Goal: Task Accomplishment & Management: Manage account settings

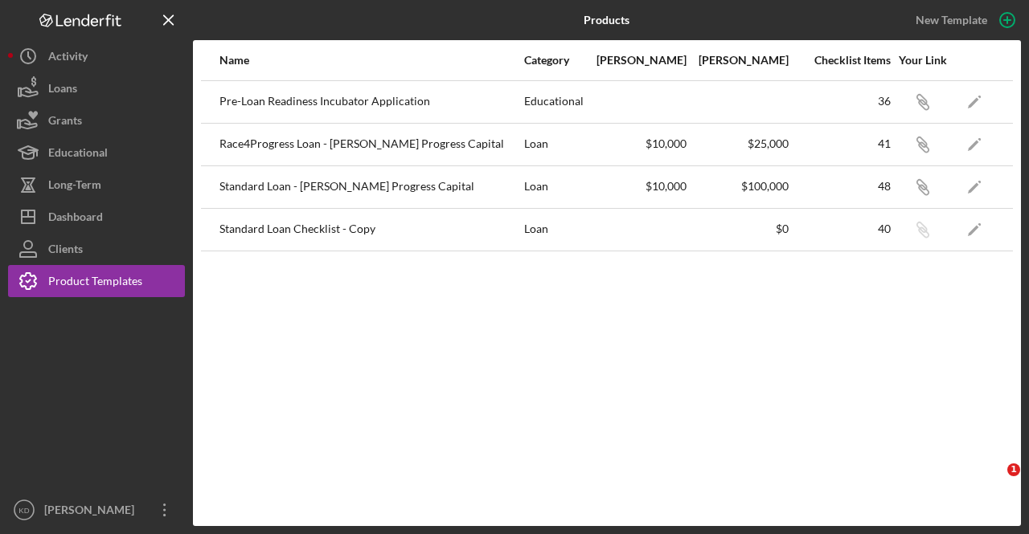
click at [118, 211] on button "Icon/Dashboard Dashboard" at bounding box center [96, 217] width 177 height 32
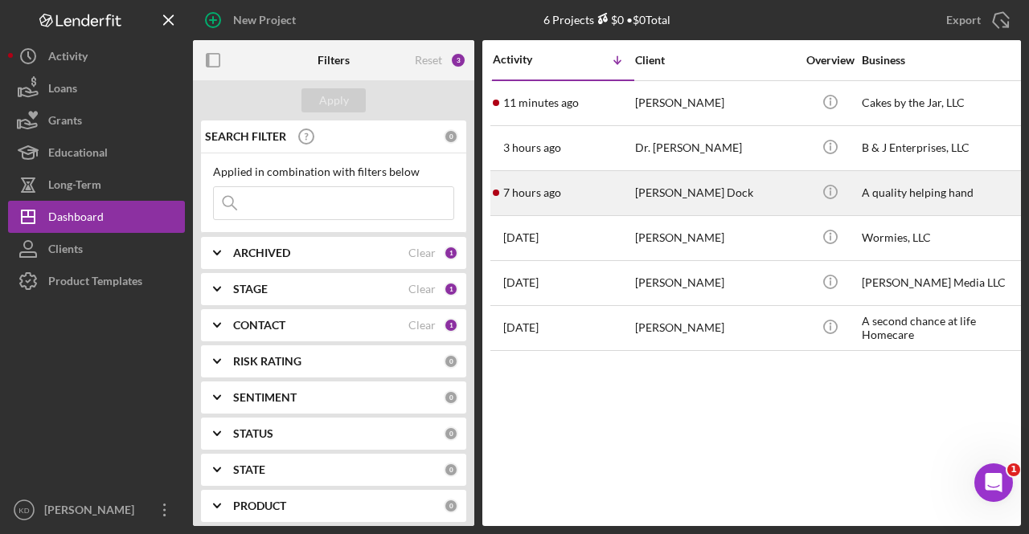
click at [672, 181] on div "[PERSON_NAME] Dock" at bounding box center [715, 193] width 161 height 43
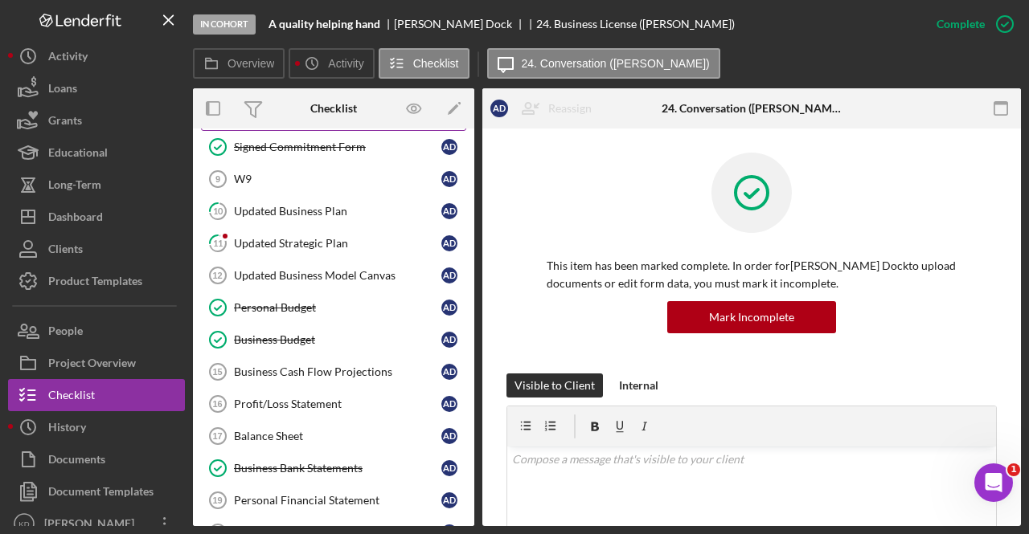
scroll to position [177, 0]
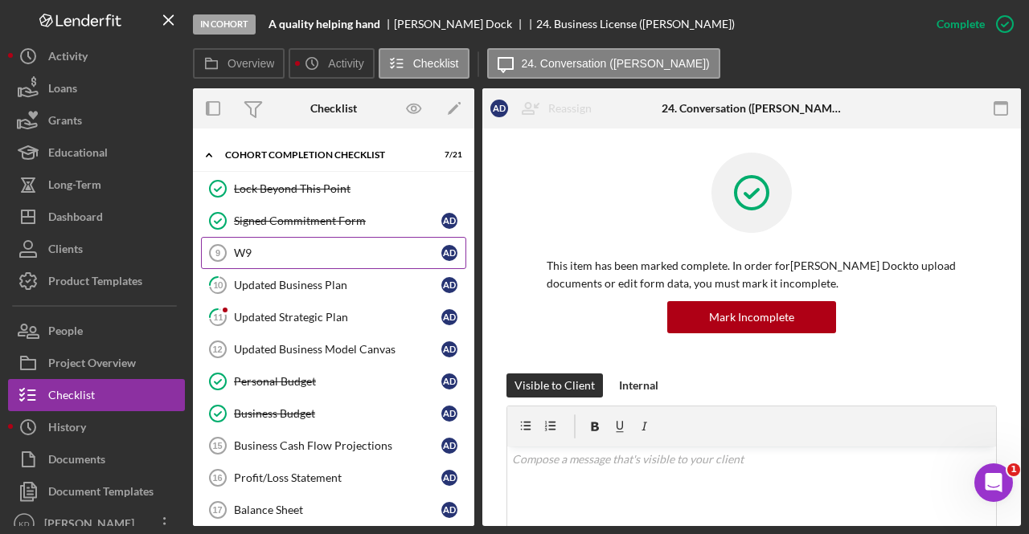
click at [265, 250] on div "W9" at bounding box center [337, 253] width 207 height 13
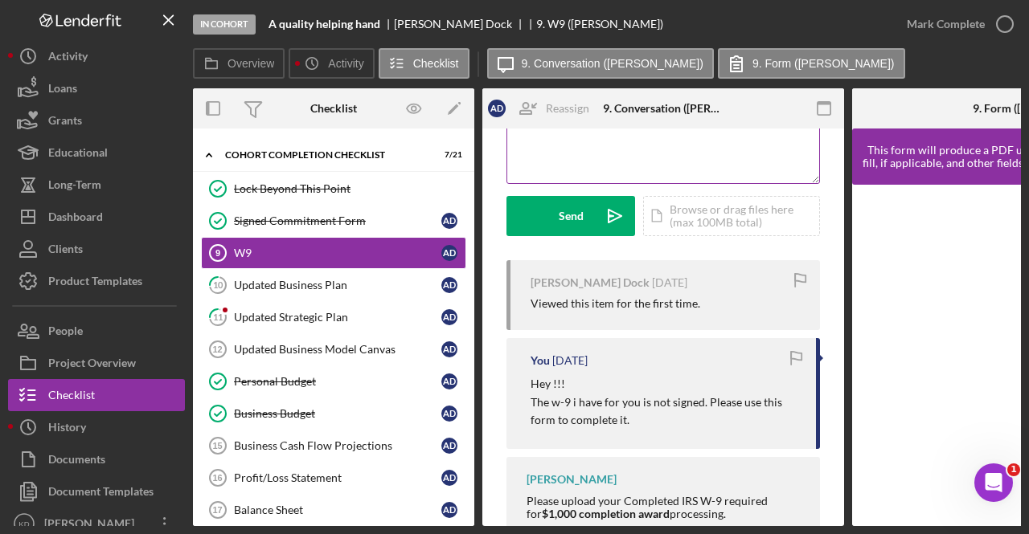
scroll to position [187, 0]
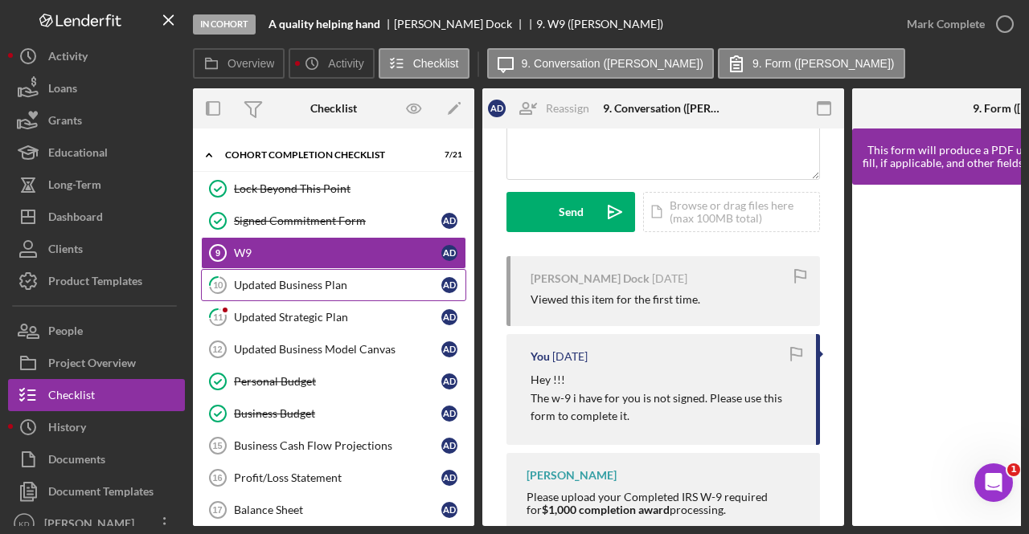
click at [374, 285] on div "Updated Business Plan" at bounding box center [337, 285] width 207 height 13
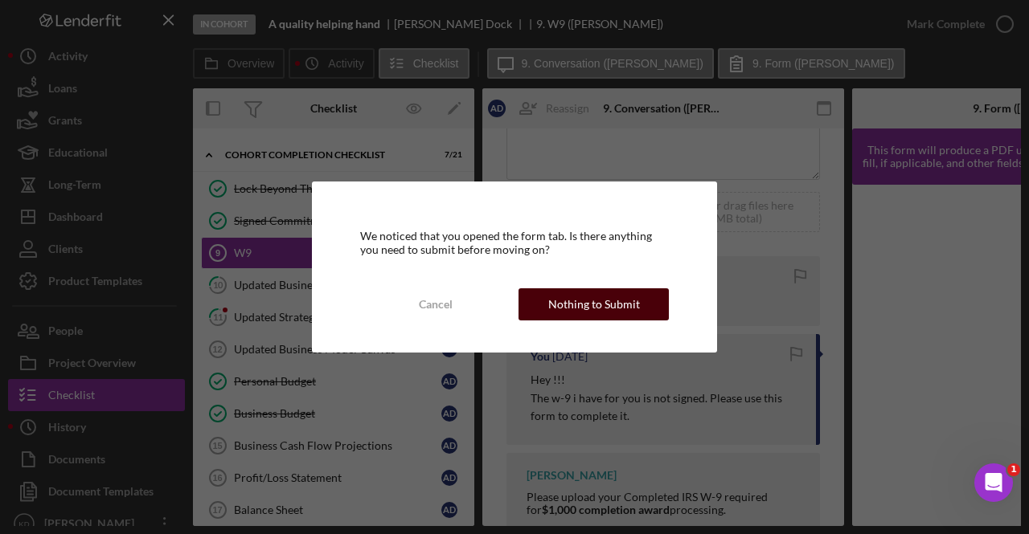
click at [613, 309] on div "Nothing to Submit" at bounding box center [594, 304] width 92 height 32
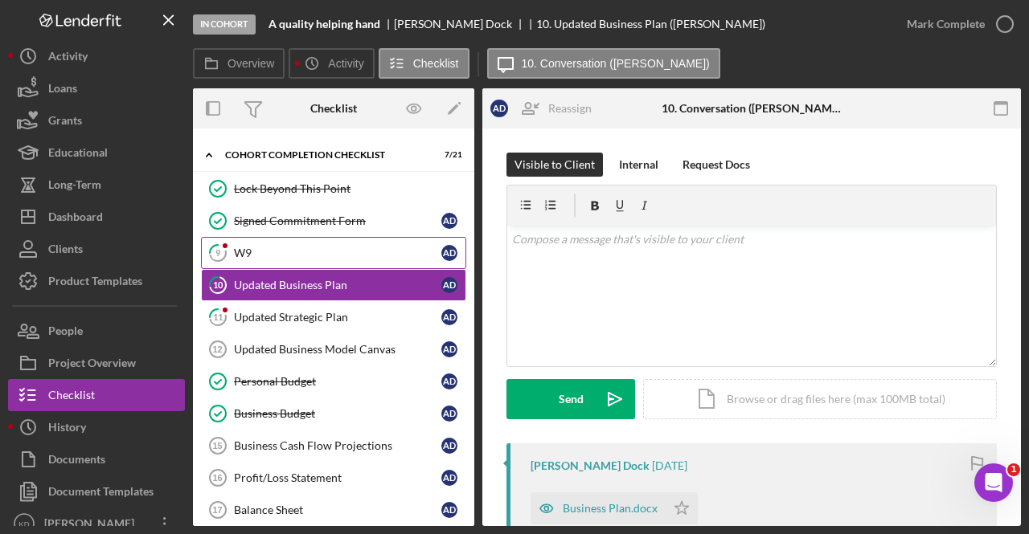
click at [277, 264] on link "9 W9 A D" at bounding box center [333, 253] width 265 height 32
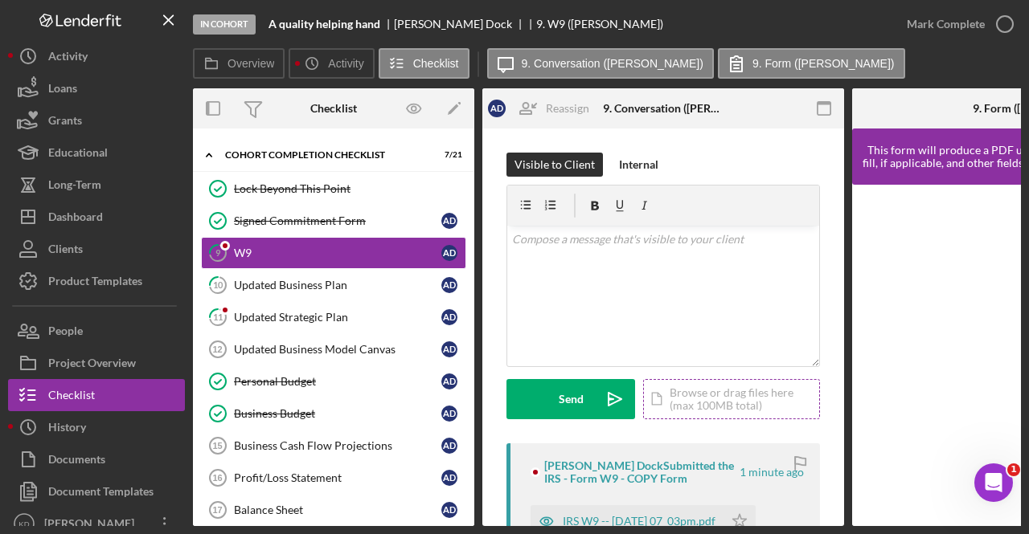
scroll to position [188, 0]
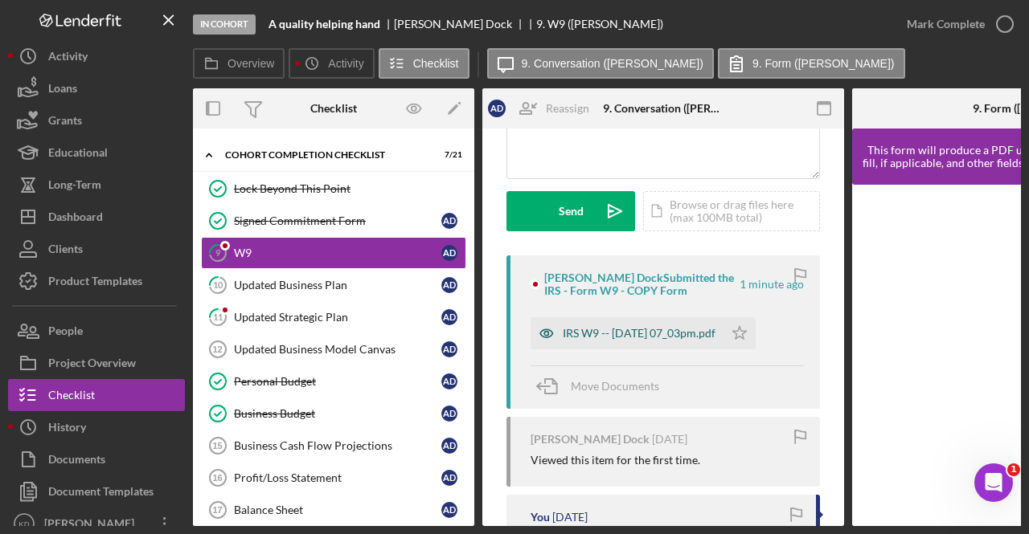
click at [590, 330] on div "IRS W9 -- [DATE] 07_03pm.pdf" at bounding box center [639, 333] width 153 height 13
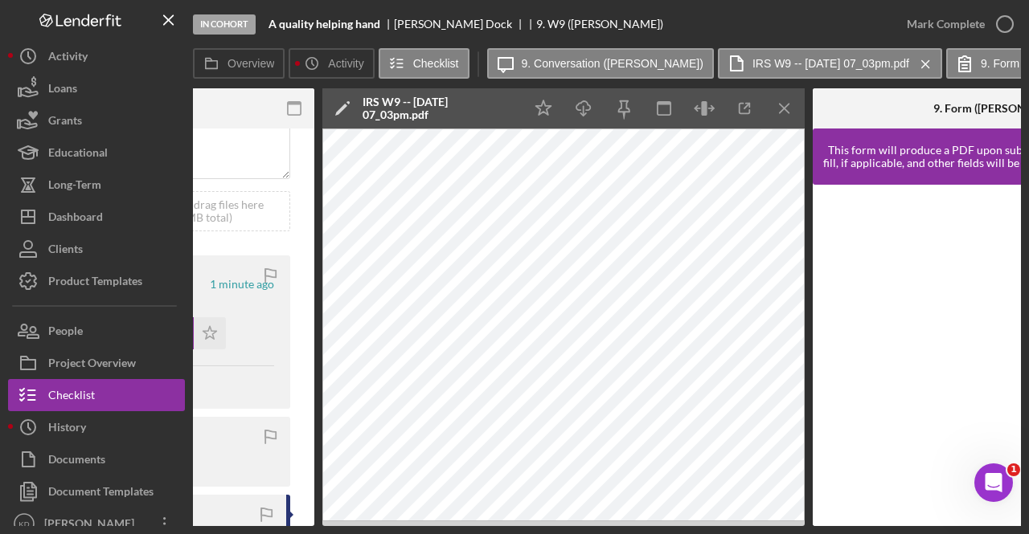
scroll to position [0, 530]
click at [1022, 25] on div "In Cohort A quality helping hand [PERSON_NAME] Dock 9. W9 ([PERSON_NAME]) [PERS…" at bounding box center [514, 267] width 1029 height 534
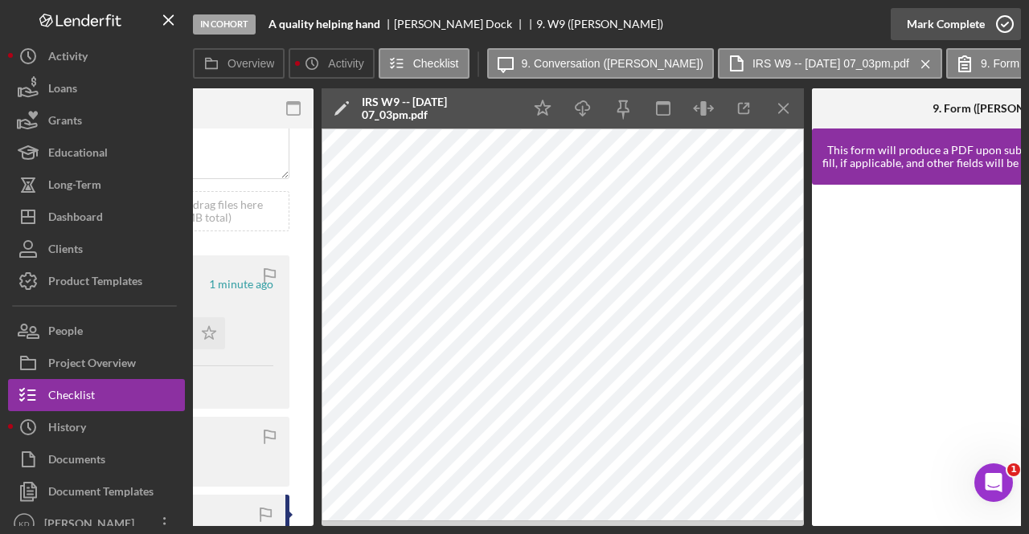
click at [993, 27] on icon "button" at bounding box center [1004, 24] width 40 height 40
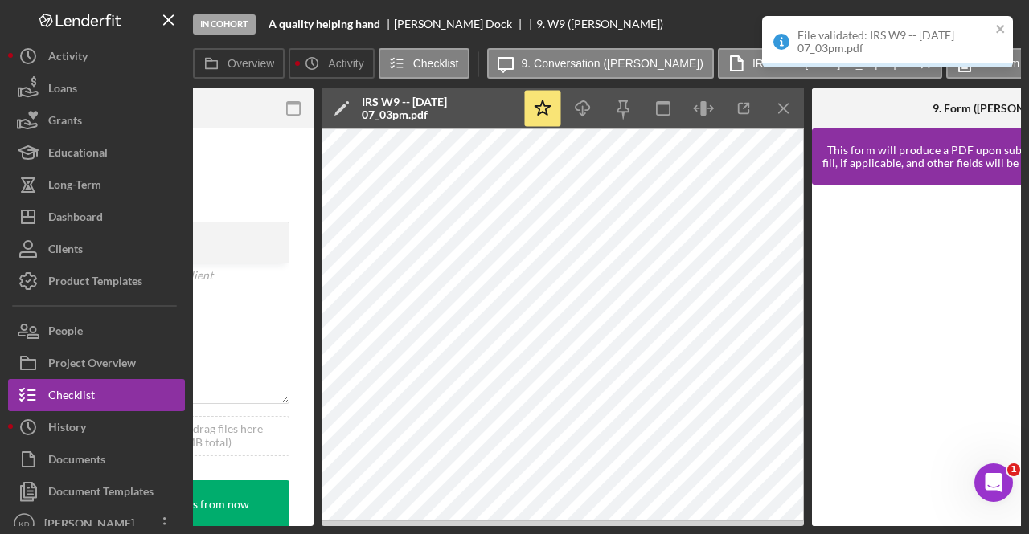
scroll to position [427, 0]
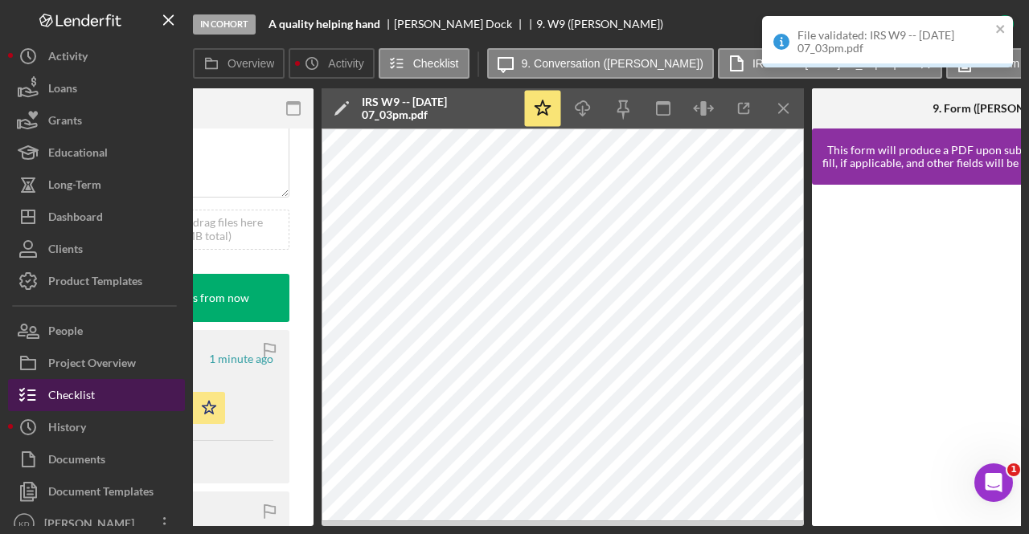
click at [84, 405] on div "Checklist" at bounding box center [71, 397] width 47 height 36
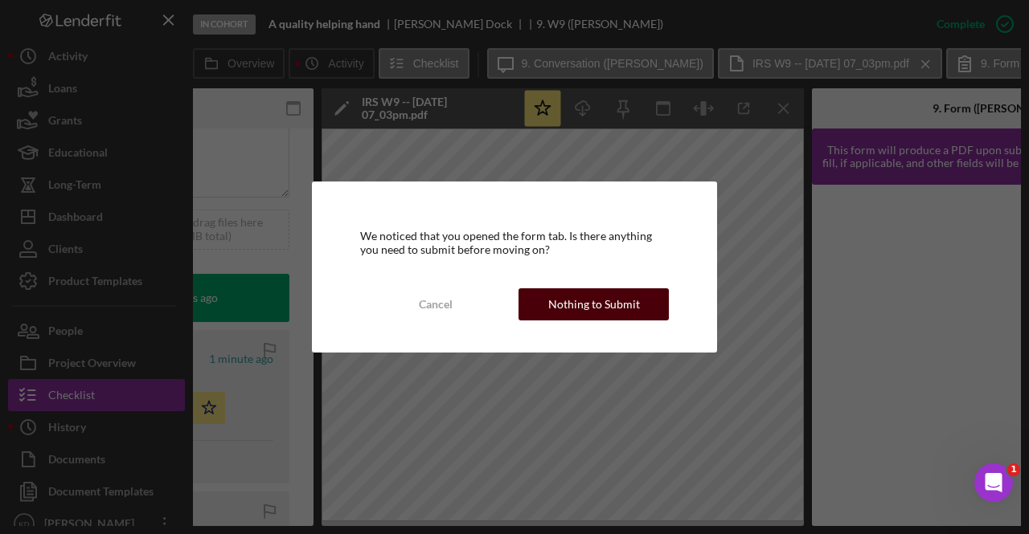
click at [571, 301] on div "Nothing to Submit" at bounding box center [594, 304] width 92 height 32
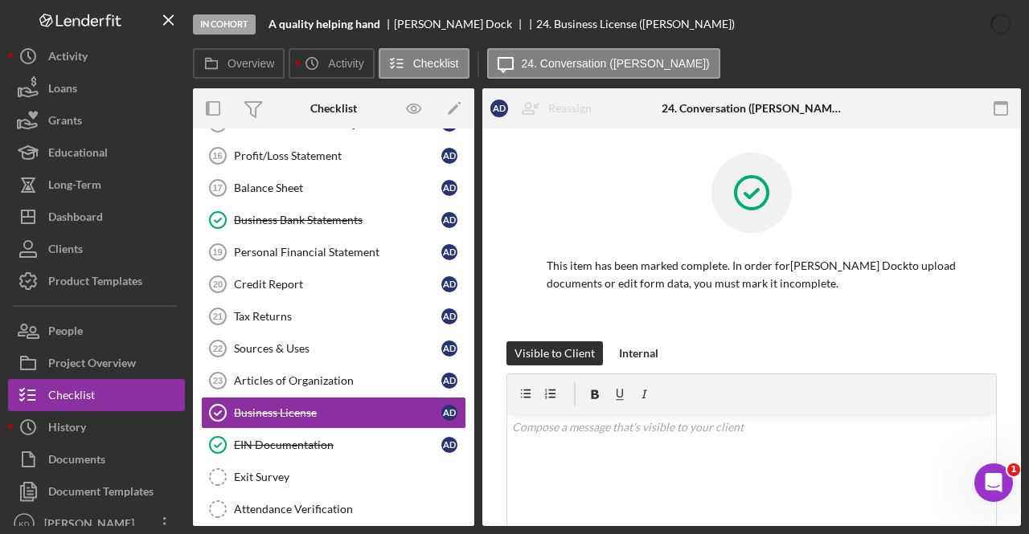
scroll to position [501, 0]
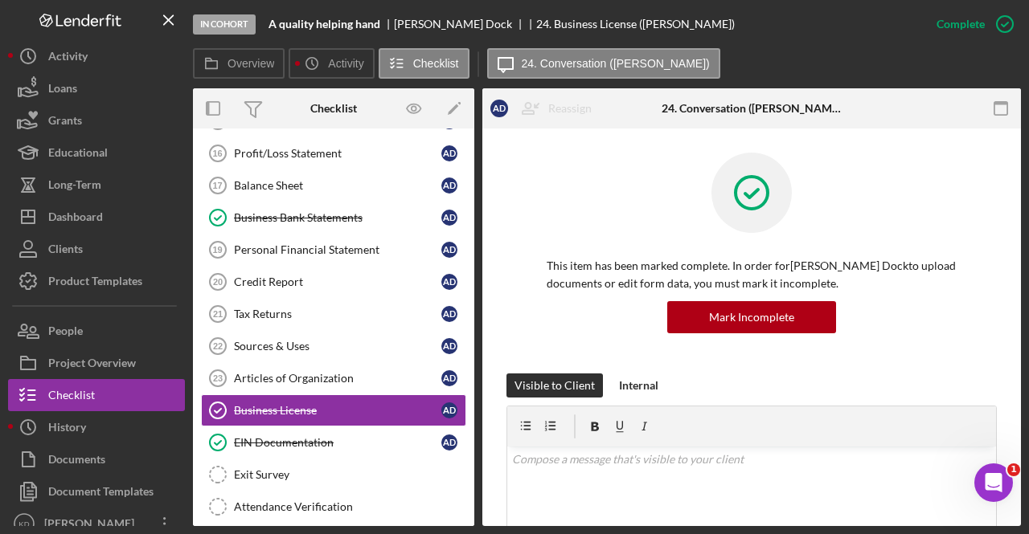
click at [339, 276] on div "Credit Report" at bounding box center [337, 282] width 207 height 13
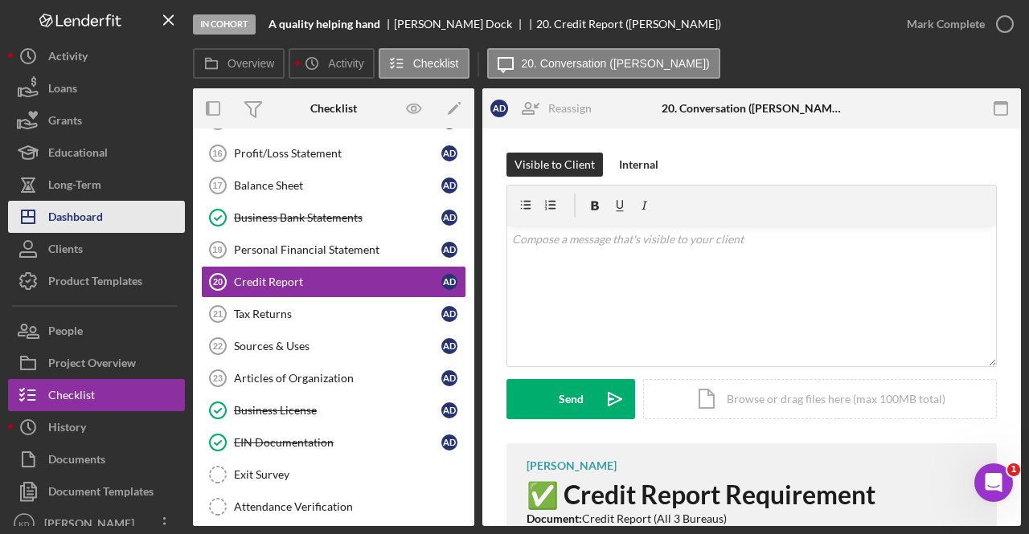
click at [129, 214] on button "Icon/Dashboard Dashboard" at bounding box center [96, 217] width 177 height 32
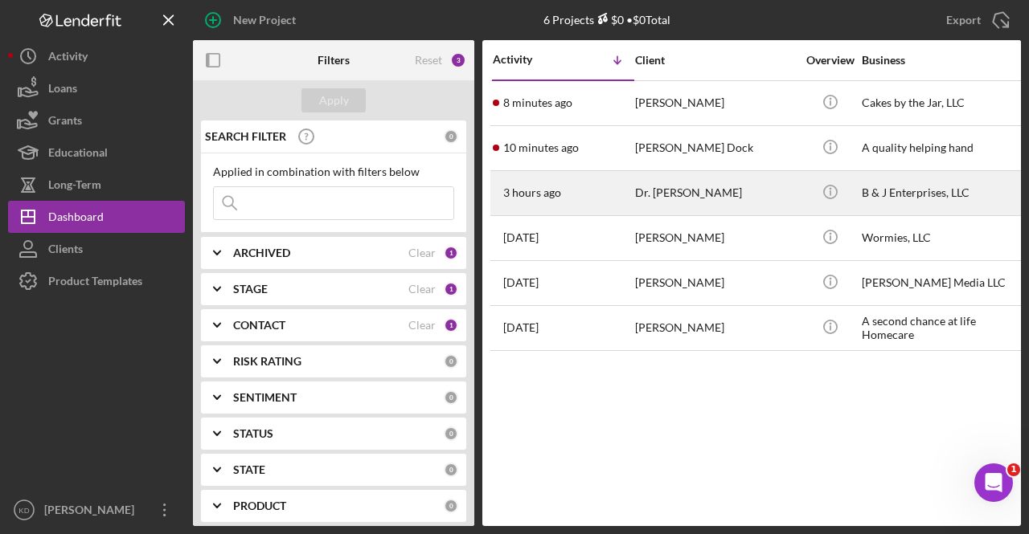
click at [678, 198] on div "Dr. [PERSON_NAME]" at bounding box center [715, 193] width 161 height 43
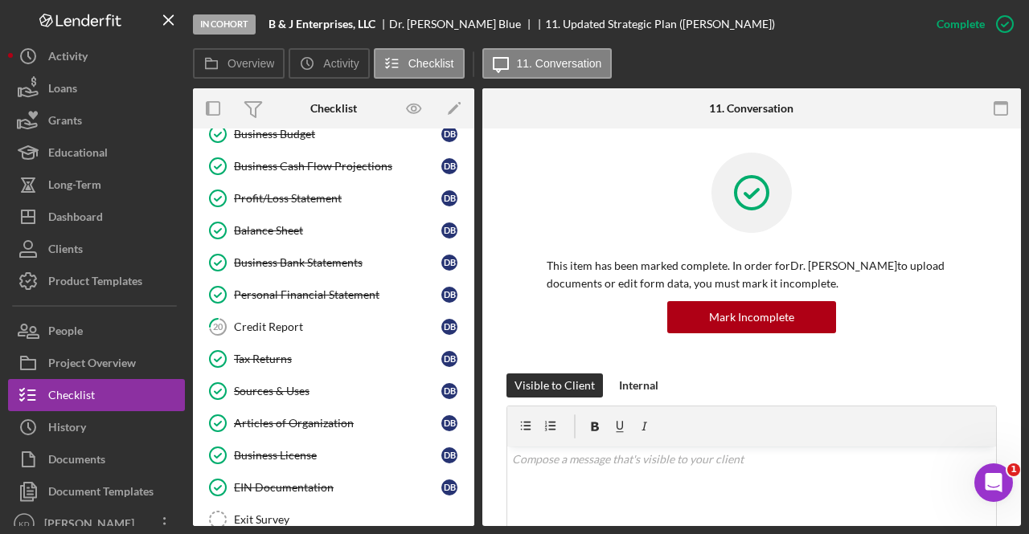
scroll to position [392, 0]
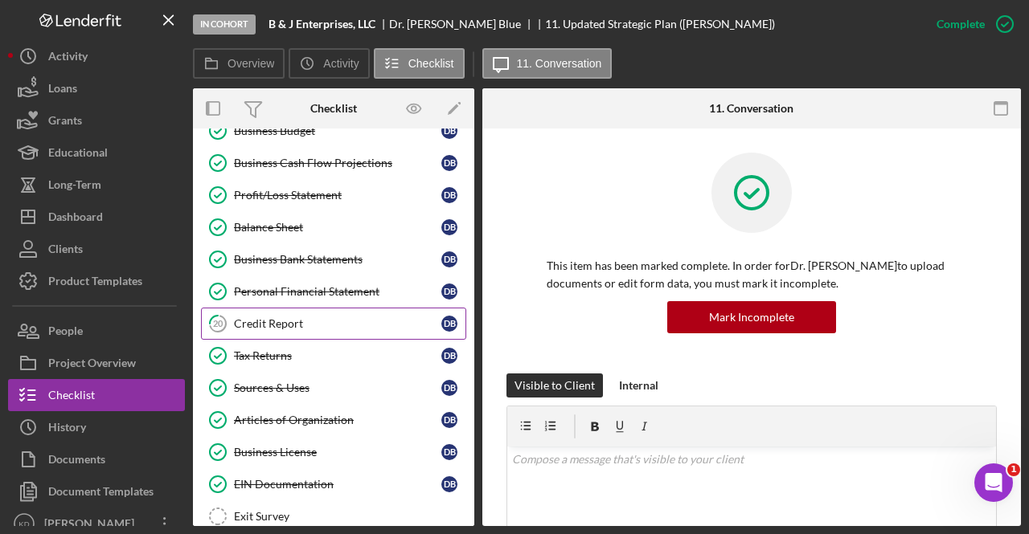
click at [287, 319] on div "Credit Report" at bounding box center [337, 323] width 207 height 13
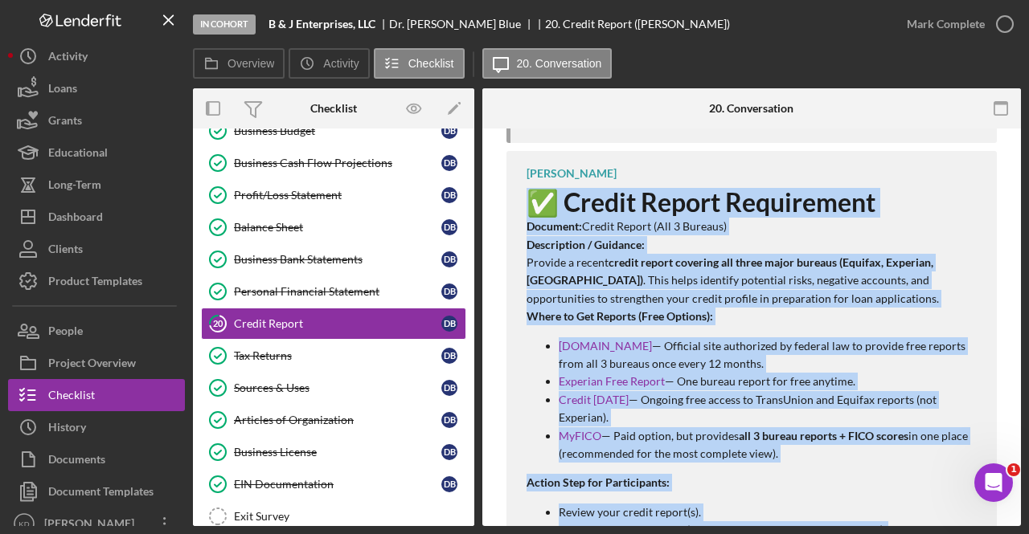
scroll to position [761, 0]
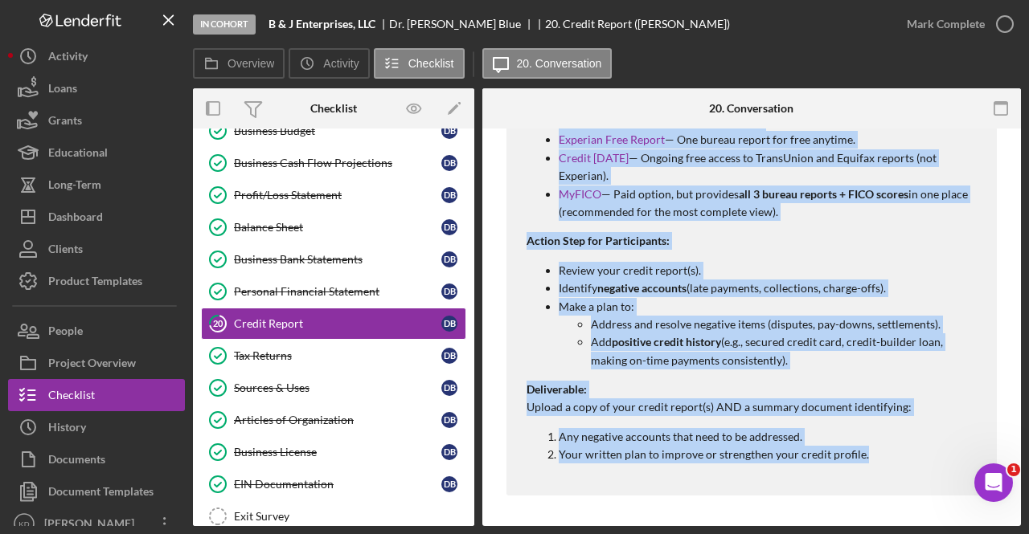
drag, startPoint x: 529, startPoint y: 201, endPoint x: 967, endPoint y: 567, distance: 570.5
click at [967, 534] on html "In Cohort B & J Enterprises, LLC Dr. [PERSON_NAME] Blue 20. Credit Report ([PER…" at bounding box center [514, 267] width 1029 height 534
copy div "✅ Loremi Dolors Ametconsect Adipisci: Elitse Doeius (Tem 8 Incidid) Utlaboreetd…"
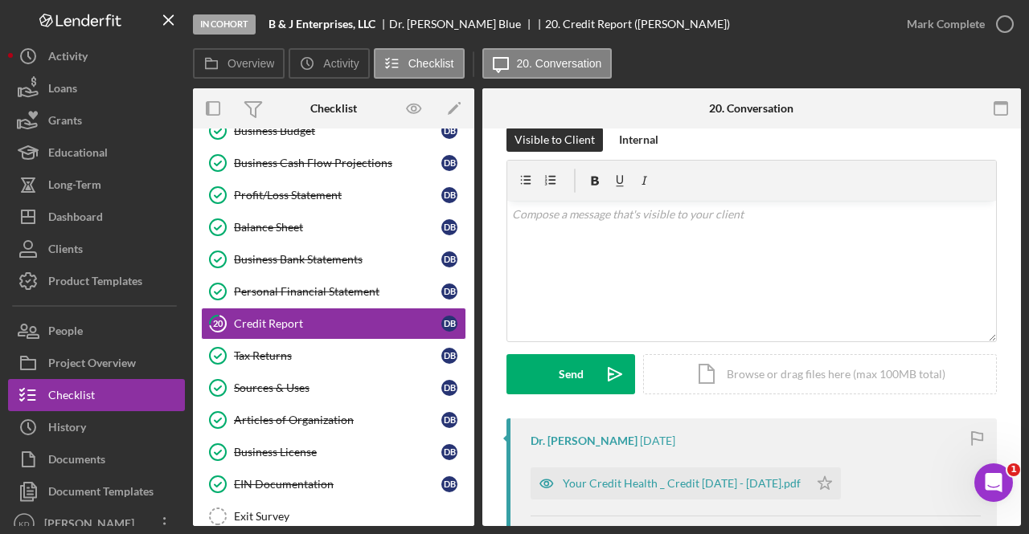
scroll to position [0, 0]
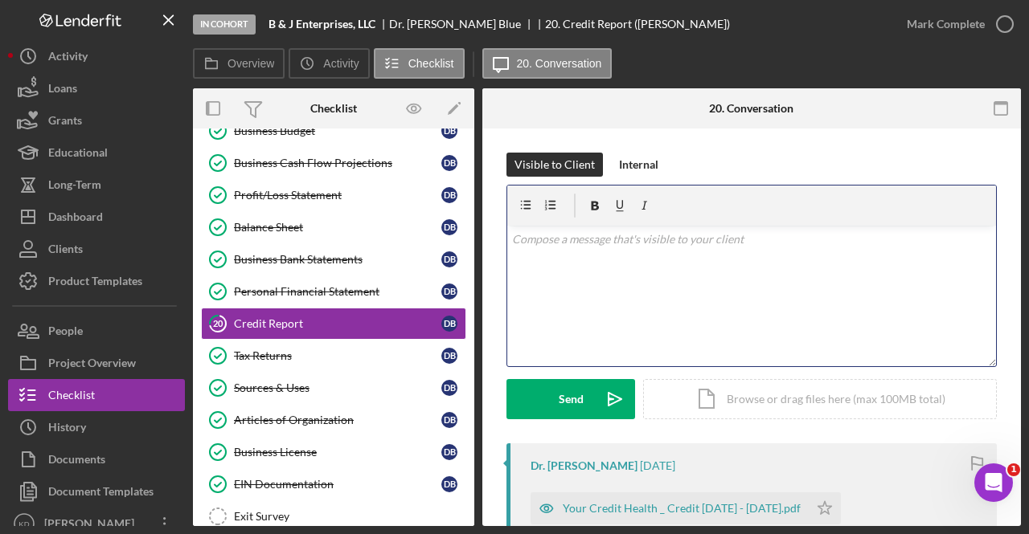
click at [625, 286] on div "v Color teal Color pink Remove color Add row above Add row below Add column bef…" at bounding box center [751, 296] width 489 height 141
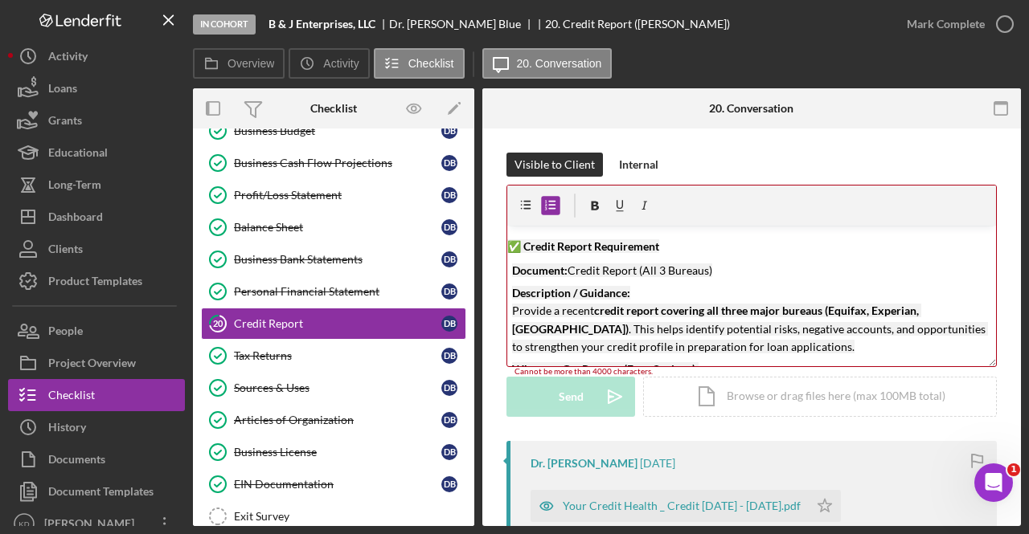
click at [764, 173] on div "Visible to Client Internal" at bounding box center [751, 165] width 490 height 24
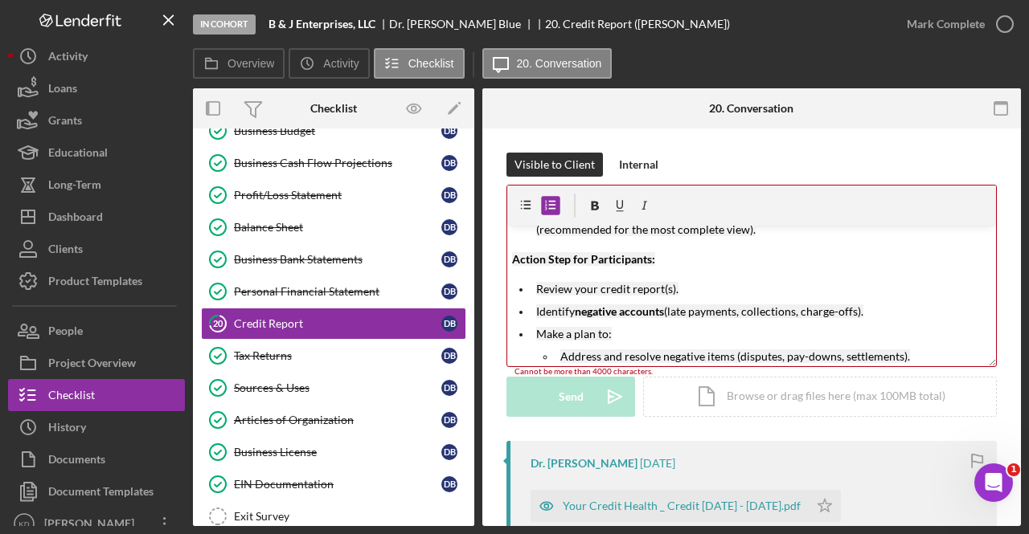
scroll to position [272, 0]
click at [755, 265] on p "Action Step for Participants:" at bounding box center [752, 261] width 480 height 18
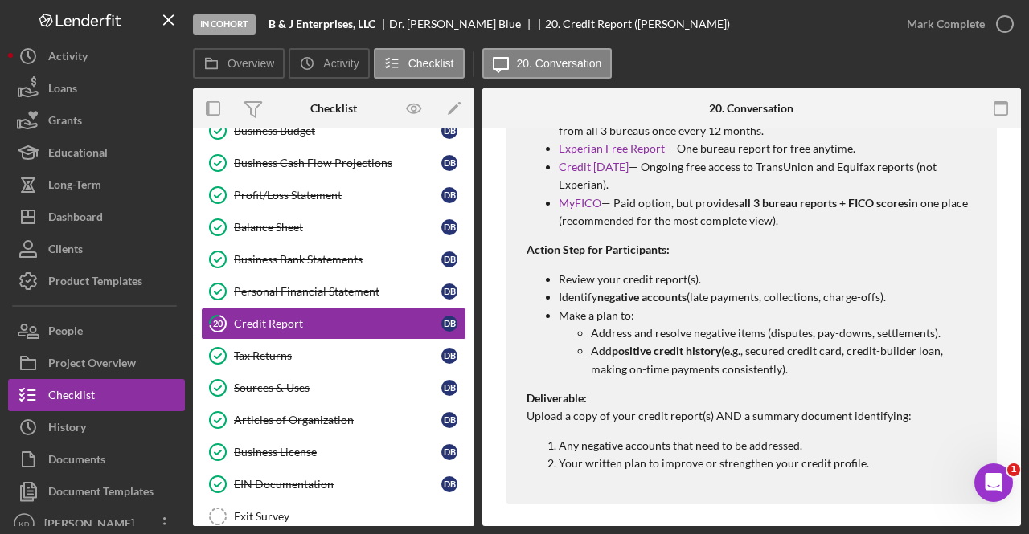
scroll to position [761, 0]
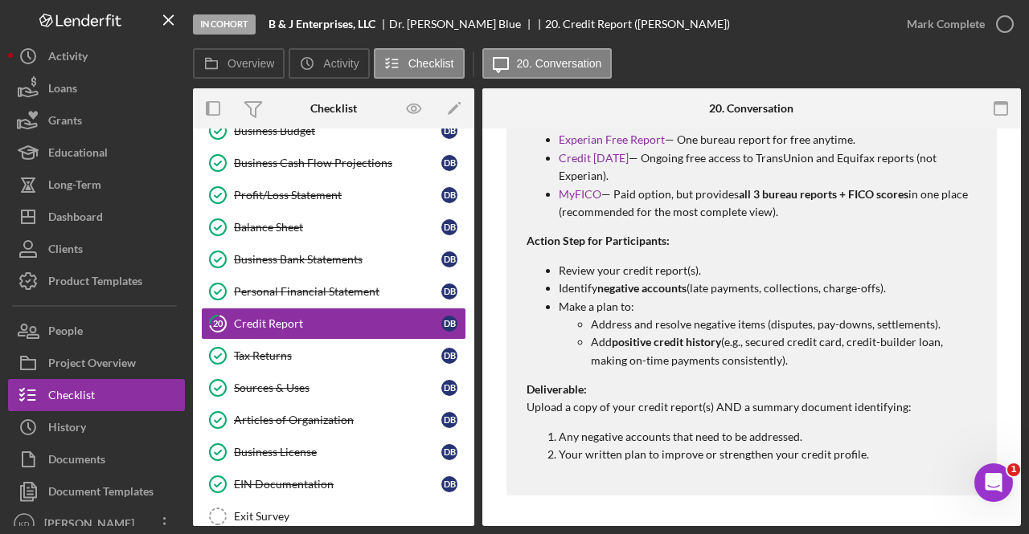
click at [846, 237] on p "Action Step for Participants:" at bounding box center [753, 241] width 454 height 18
click at [260, 351] on div "Tax Returns" at bounding box center [337, 356] width 207 height 13
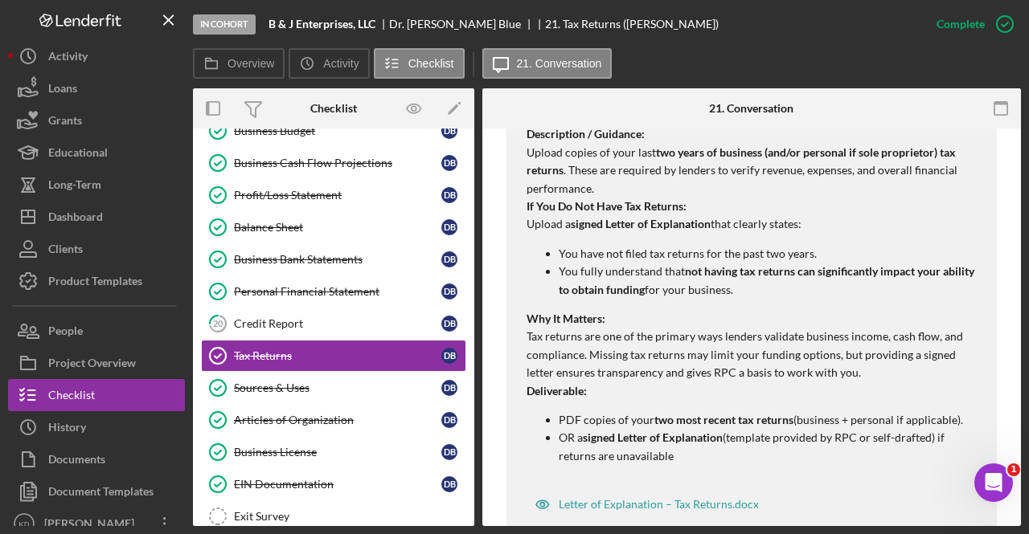
scroll to position [988, 0]
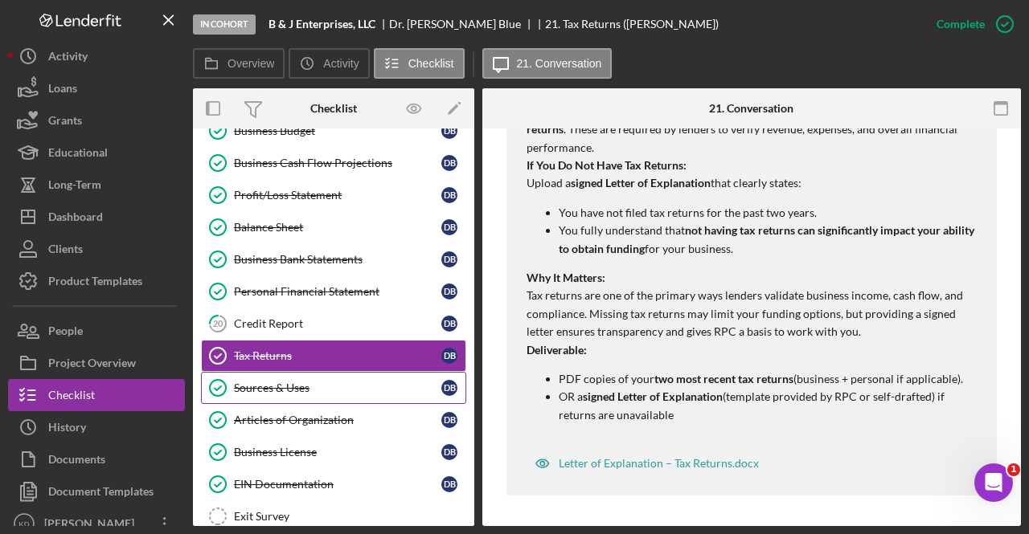
click at [294, 383] on div "Sources & Uses" at bounding box center [337, 388] width 207 height 13
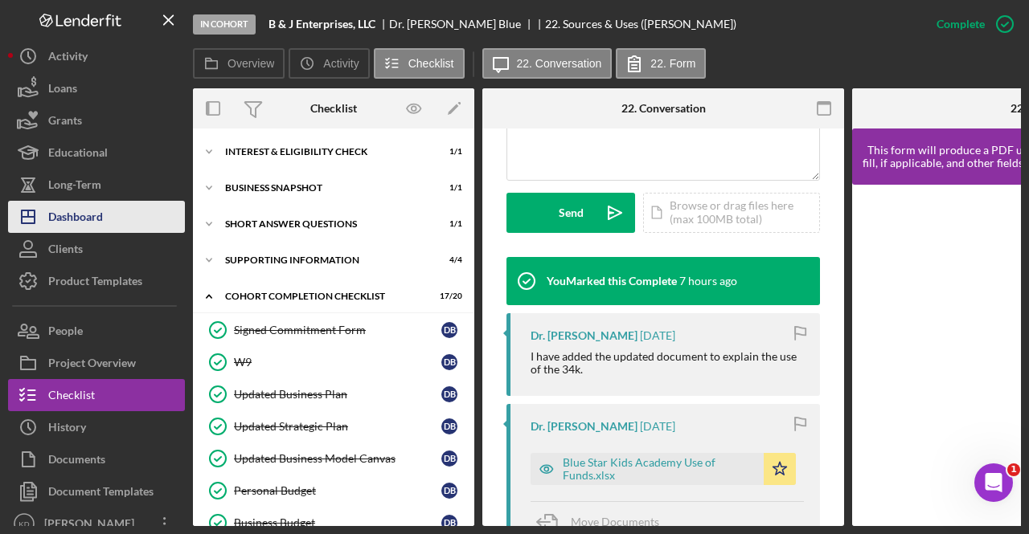
click at [113, 211] on button "Icon/Dashboard Dashboard" at bounding box center [96, 217] width 177 height 32
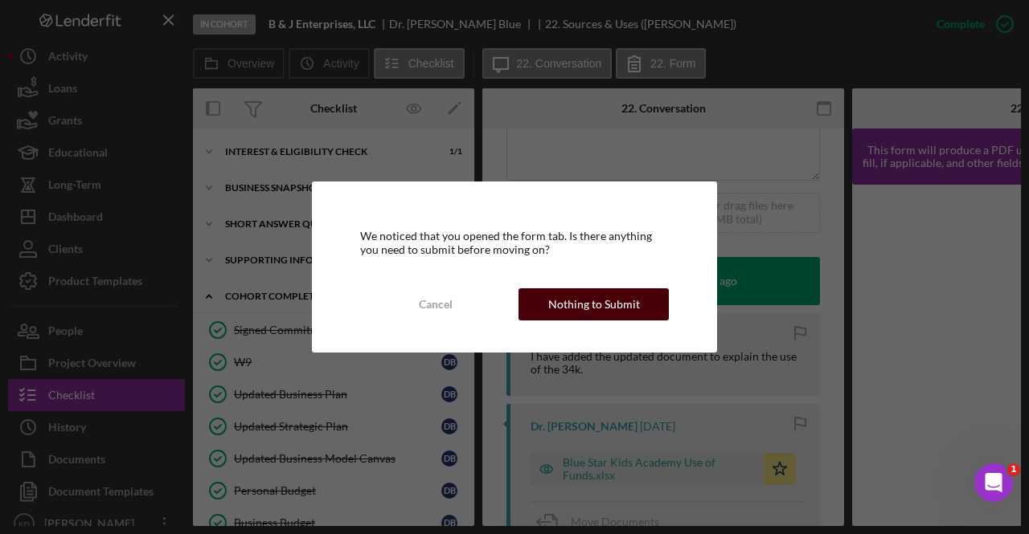
click at [546, 305] on button "Nothing to Submit" at bounding box center [593, 304] width 150 height 32
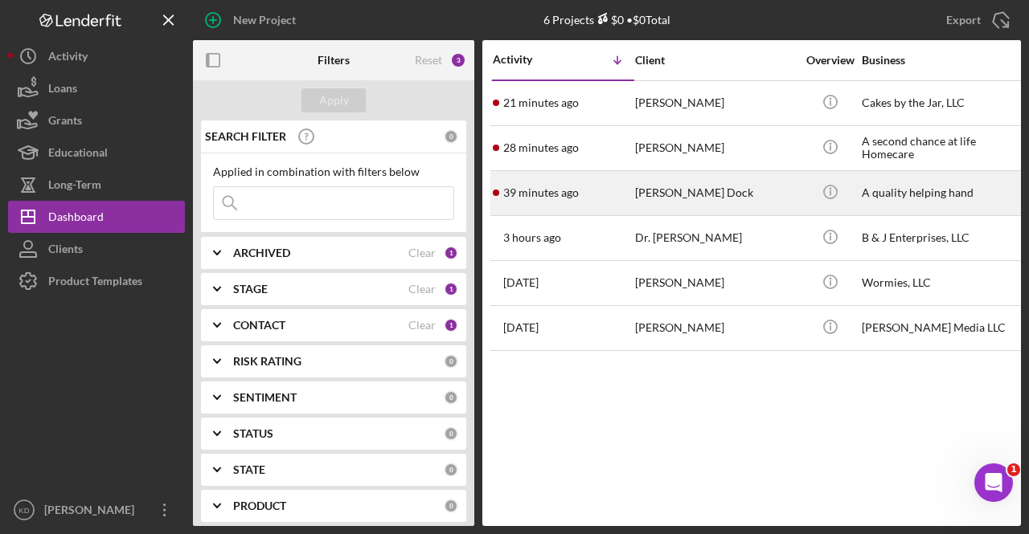
click at [644, 193] on div "[PERSON_NAME] Dock" at bounding box center [715, 193] width 161 height 43
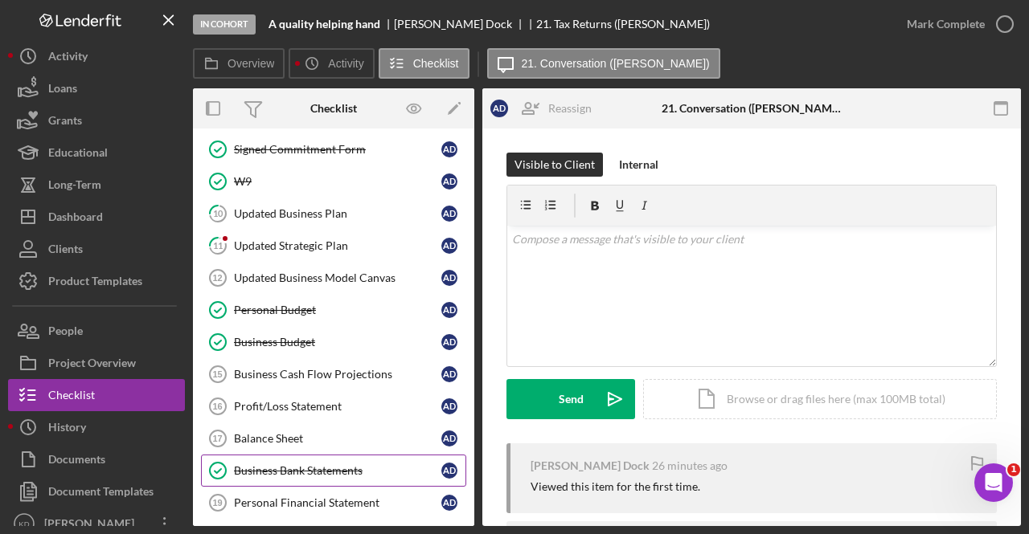
scroll to position [248, 0]
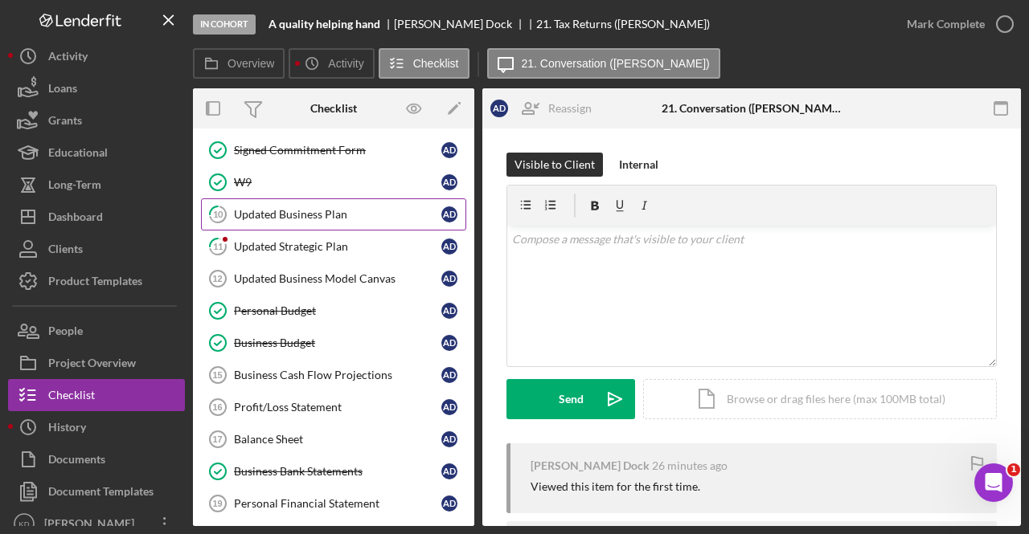
click at [370, 221] on link "10 Updated Business Plan A D" at bounding box center [333, 214] width 265 height 32
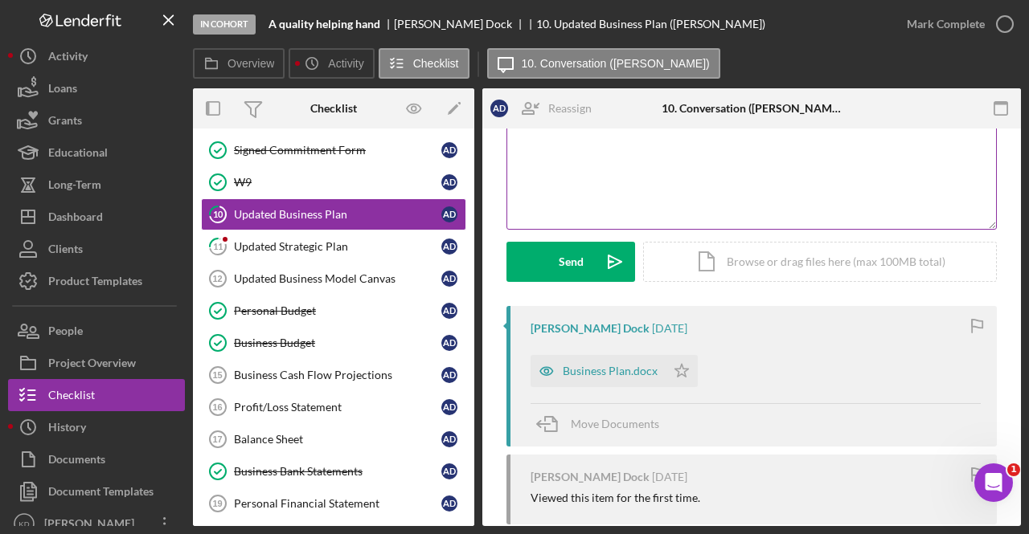
scroll to position [138, 0]
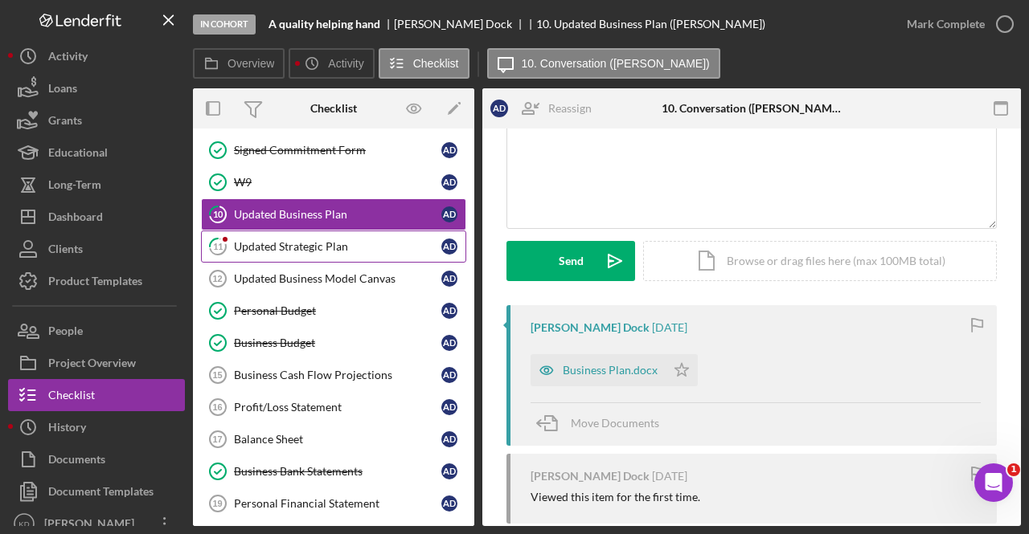
click at [322, 256] on link "11 Updated Strategic Plan A D" at bounding box center [333, 247] width 265 height 32
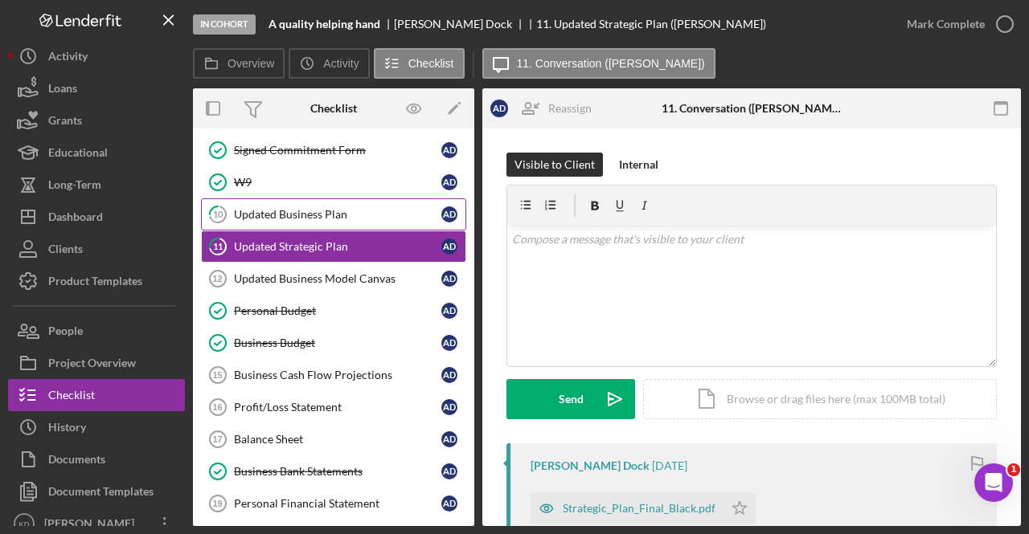
click at [304, 220] on link "10 Updated Business Plan A D" at bounding box center [333, 214] width 265 height 32
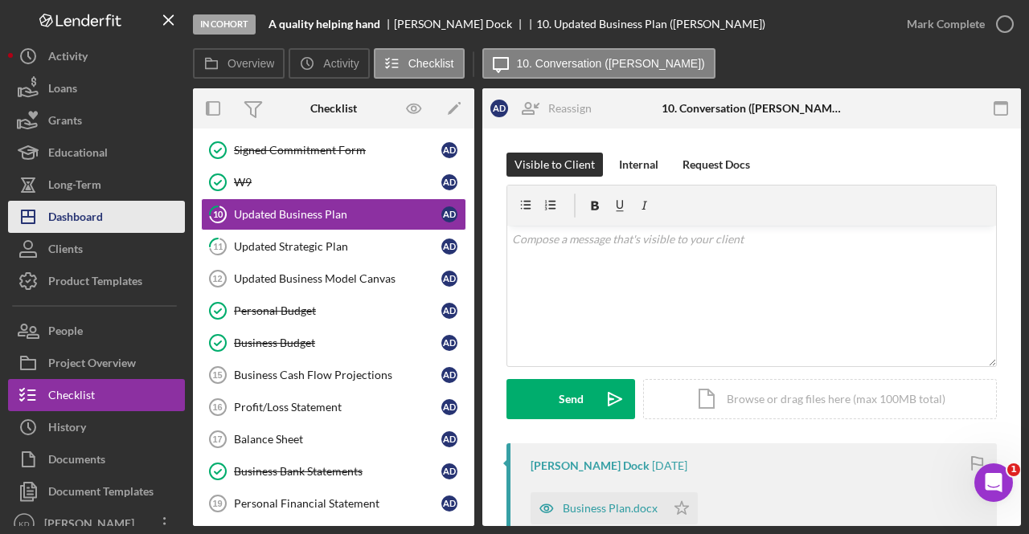
click at [112, 227] on button "Icon/Dashboard Dashboard" at bounding box center [96, 217] width 177 height 32
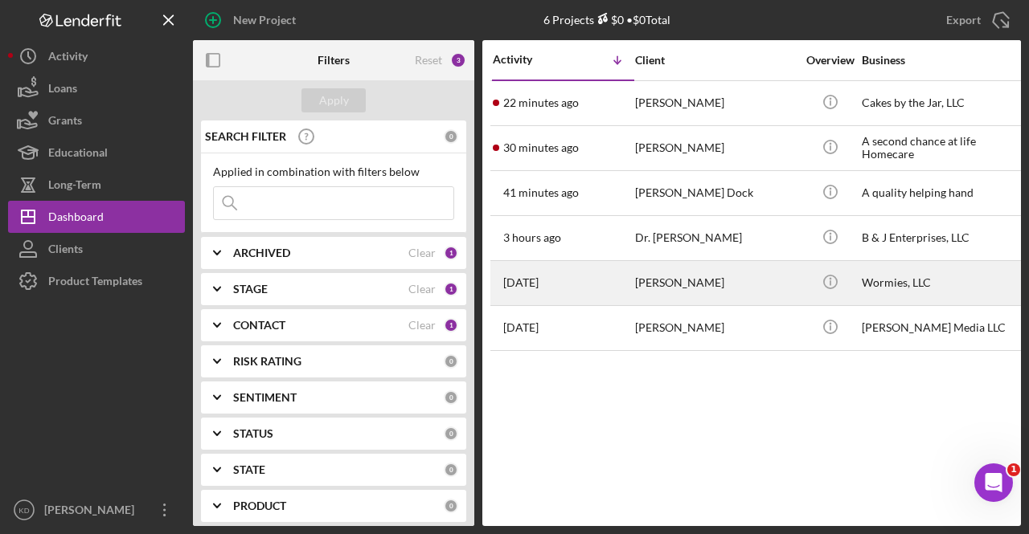
click at [723, 293] on div "[PERSON_NAME]" at bounding box center [715, 283] width 161 height 43
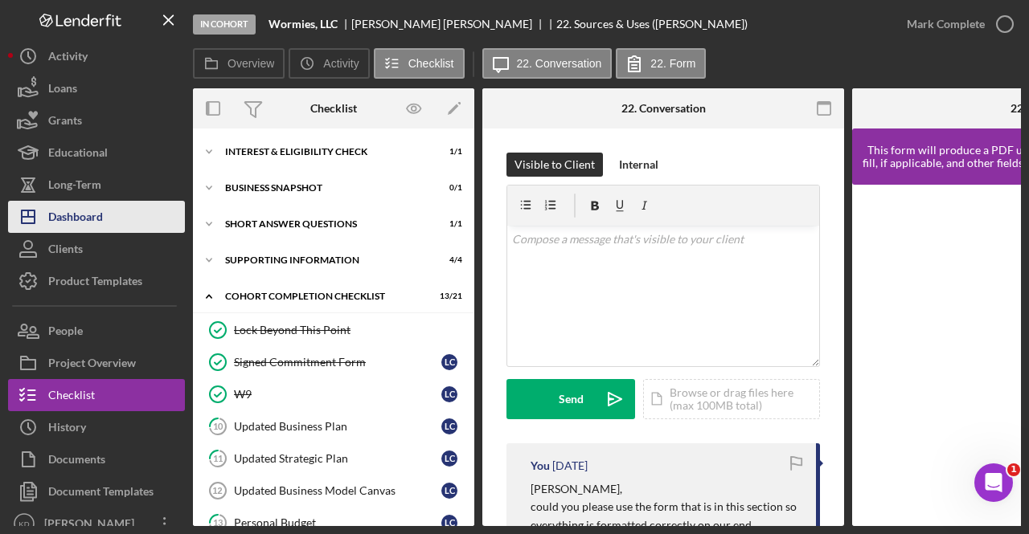
click at [106, 213] on button "Icon/Dashboard Dashboard" at bounding box center [96, 217] width 177 height 32
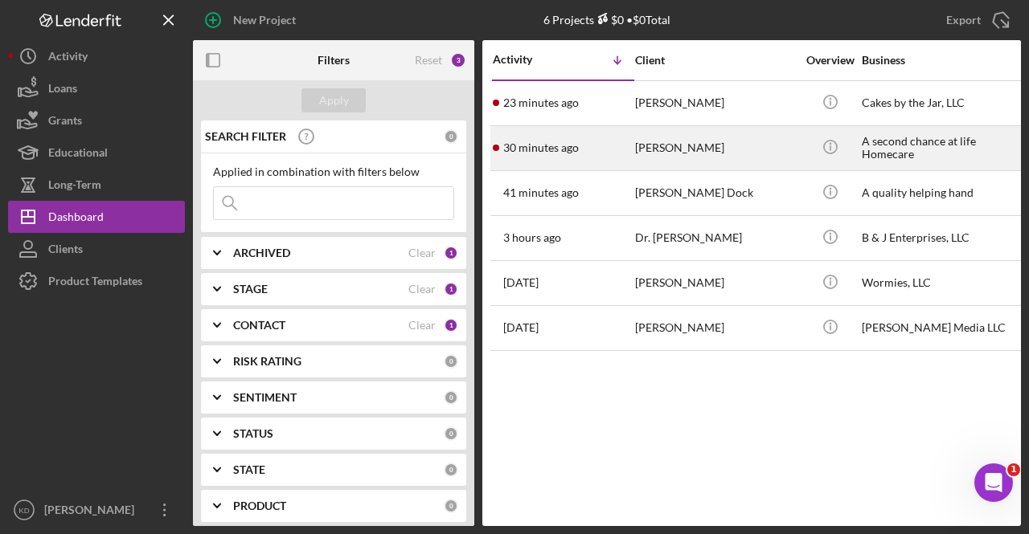
click at [713, 144] on div "[PERSON_NAME]" at bounding box center [715, 148] width 161 height 43
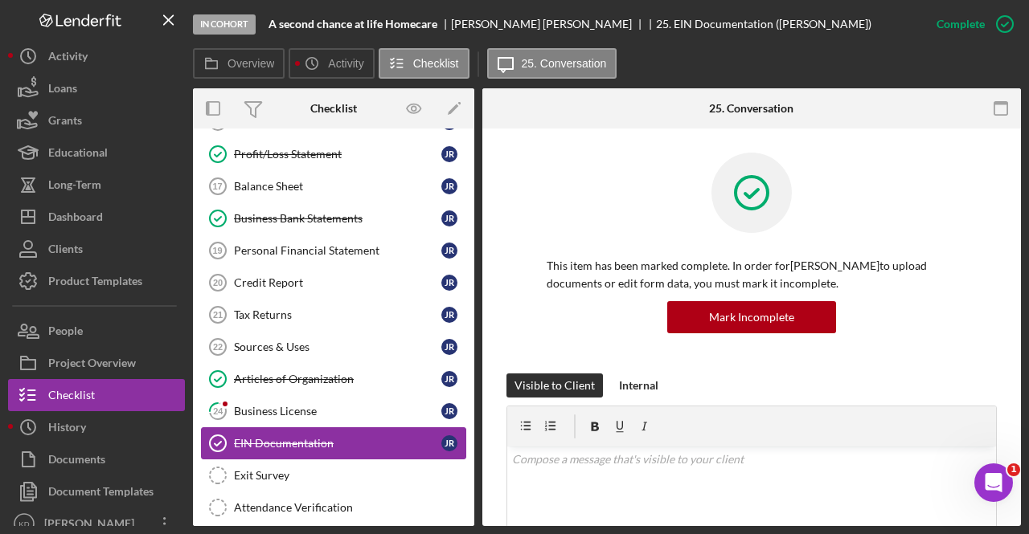
scroll to position [467, 0]
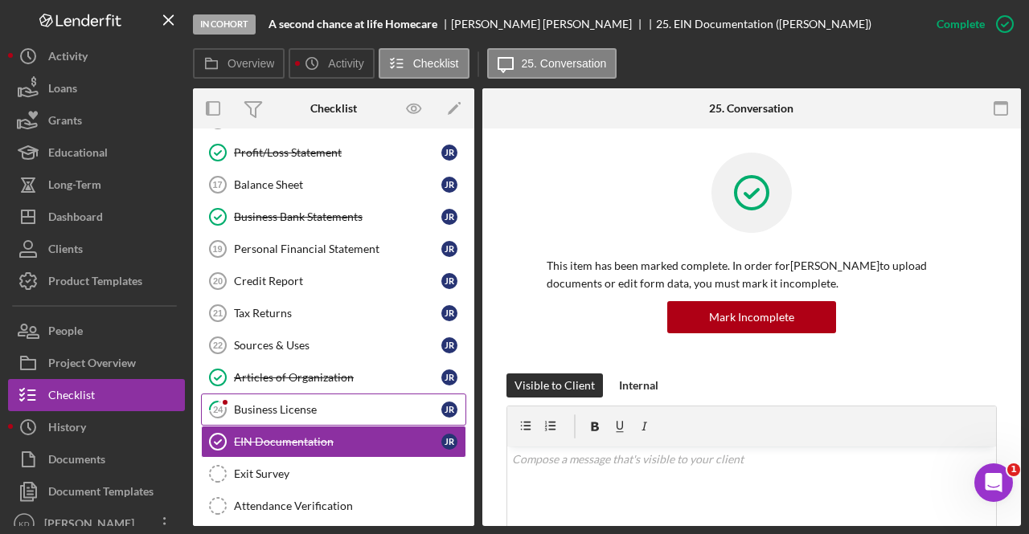
click at [333, 406] on div "Business License" at bounding box center [337, 409] width 207 height 13
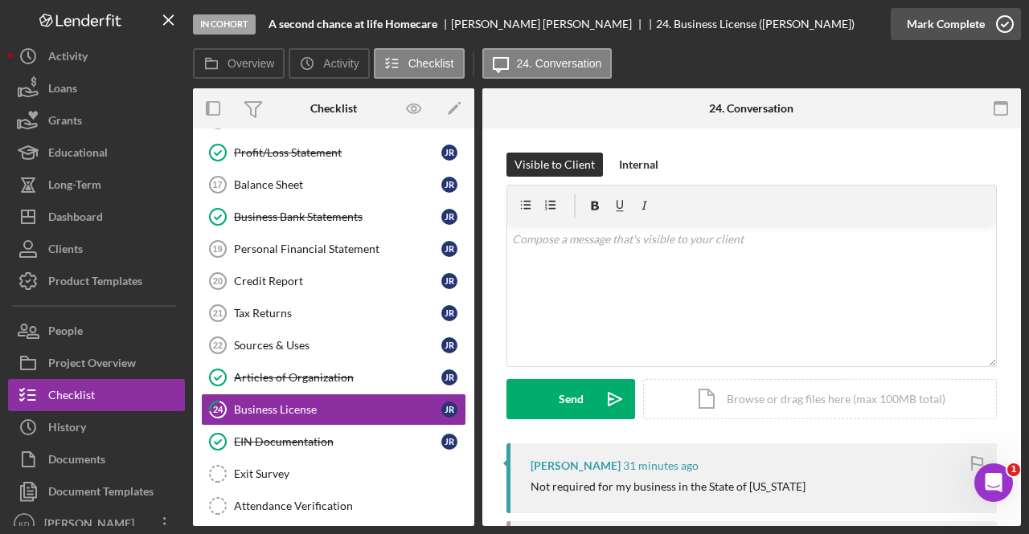
click at [975, 18] on div "Mark Complete" at bounding box center [945, 24] width 78 height 32
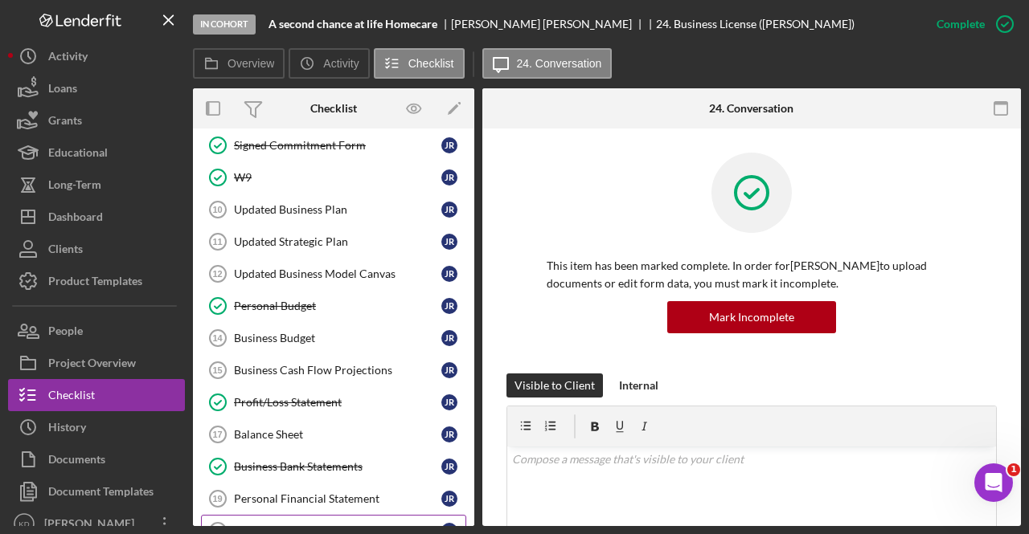
scroll to position [219, 0]
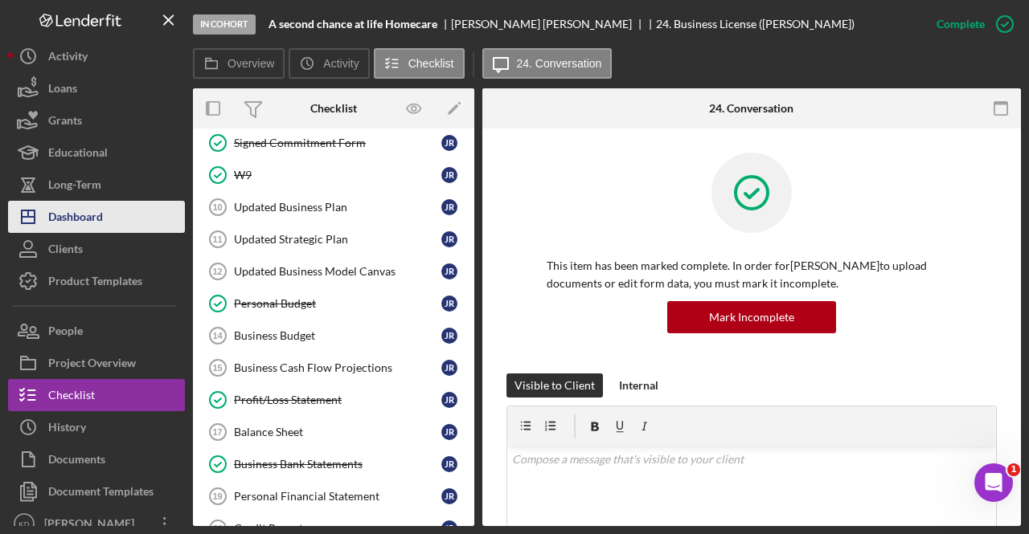
click at [92, 223] on div "Dashboard" at bounding box center [75, 219] width 55 height 36
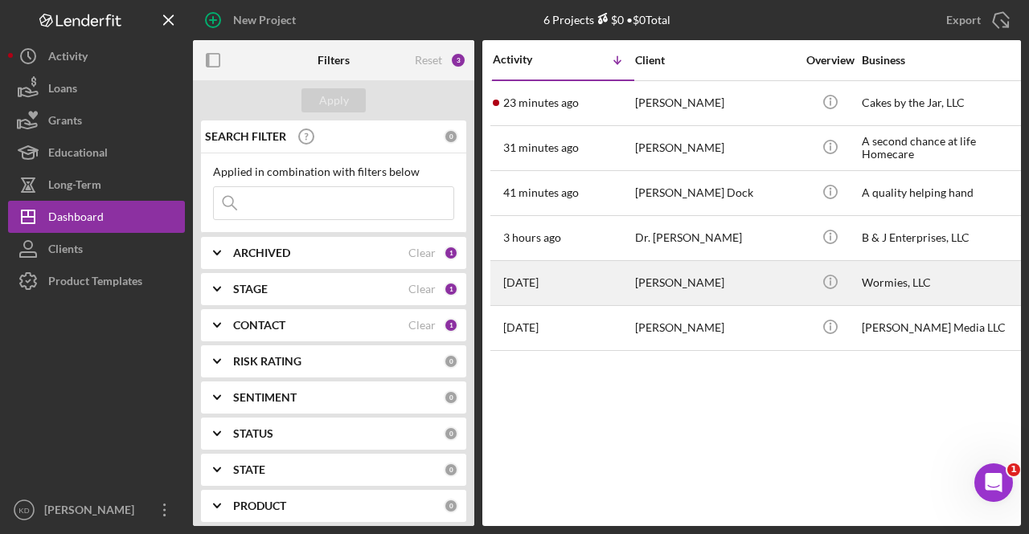
click at [651, 285] on div "[PERSON_NAME]" at bounding box center [715, 283] width 161 height 43
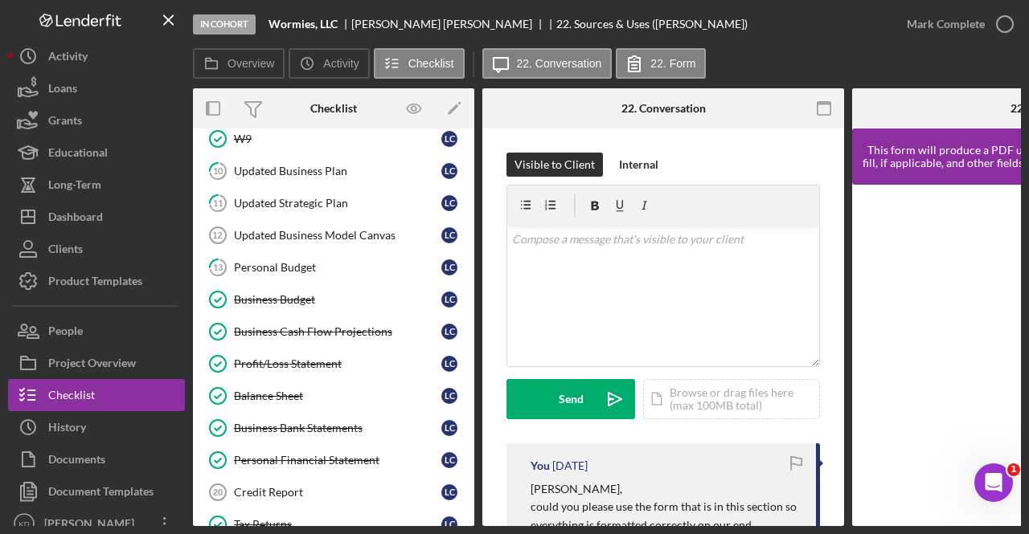
scroll to position [255, 0]
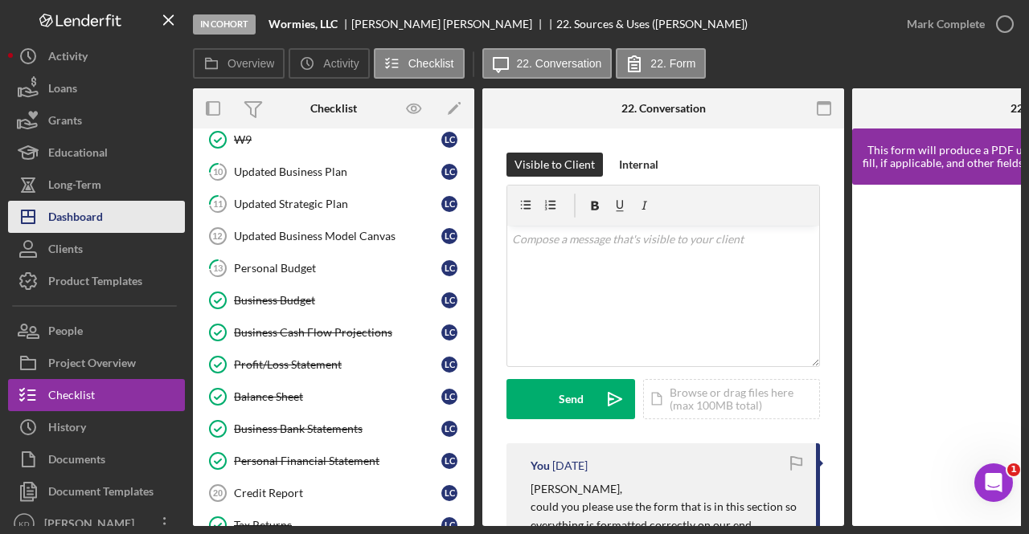
click at [87, 215] on div "Dashboard" at bounding box center [75, 219] width 55 height 36
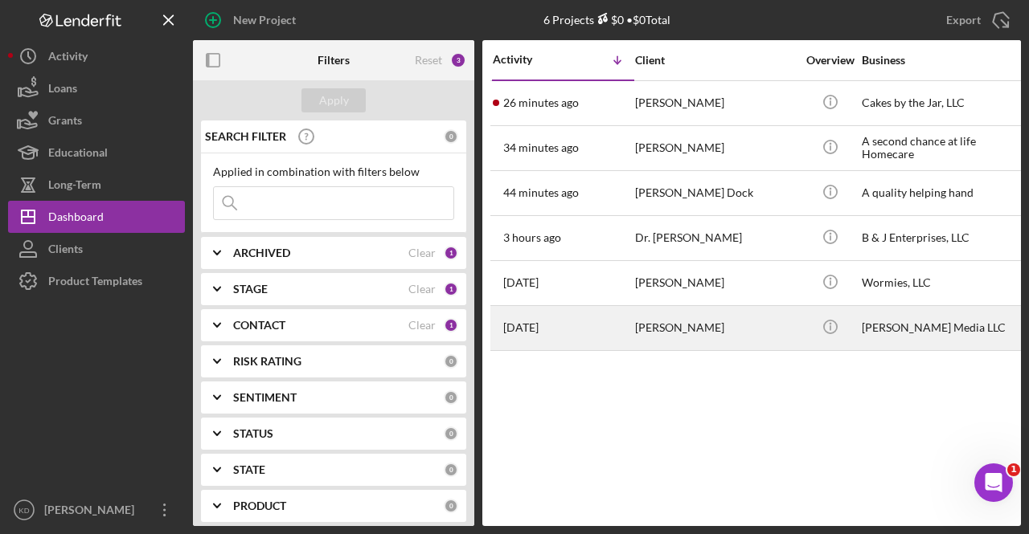
click at [629, 312] on div "[DATE] [PERSON_NAME]" at bounding box center [563, 328] width 141 height 43
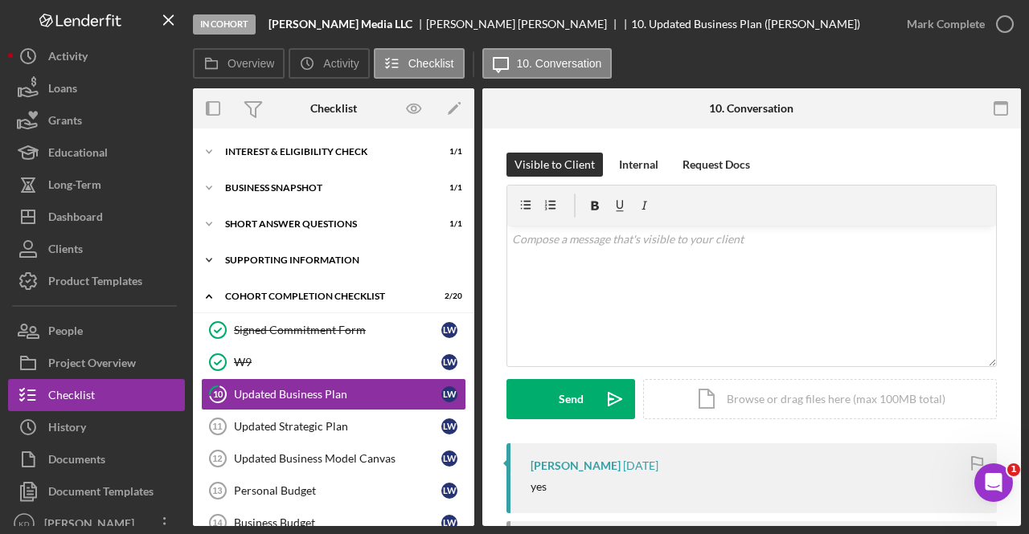
click at [232, 263] on div "Supporting Information" at bounding box center [339, 261] width 229 height 10
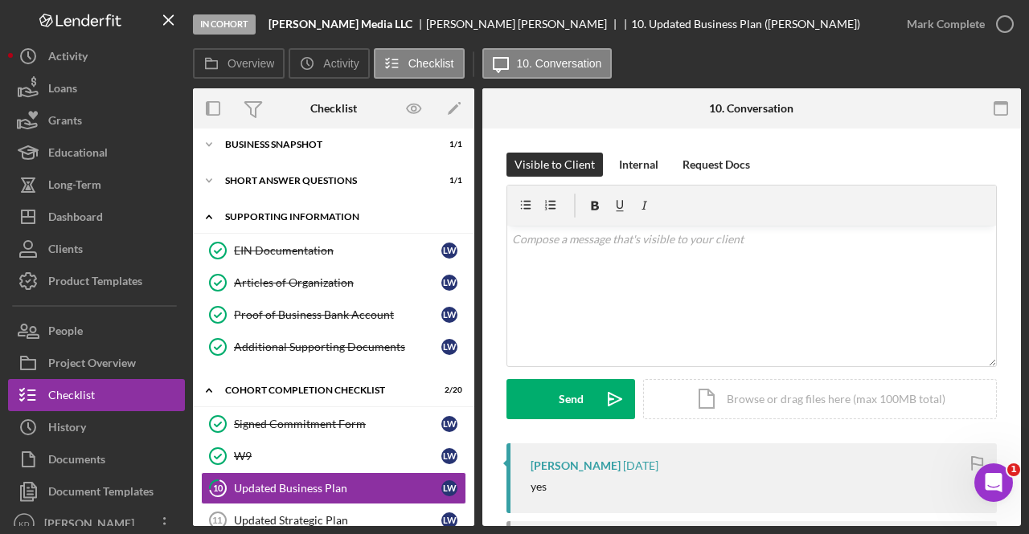
scroll to position [45, 0]
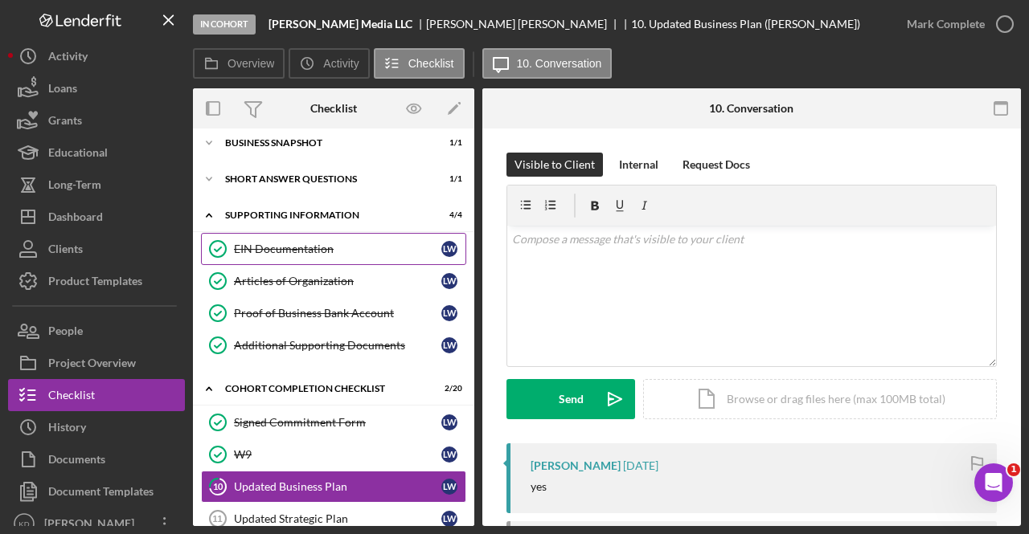
click at [253, 250] on div "EIN Documentation" at bounding box center [337, 249] width 207 height 13
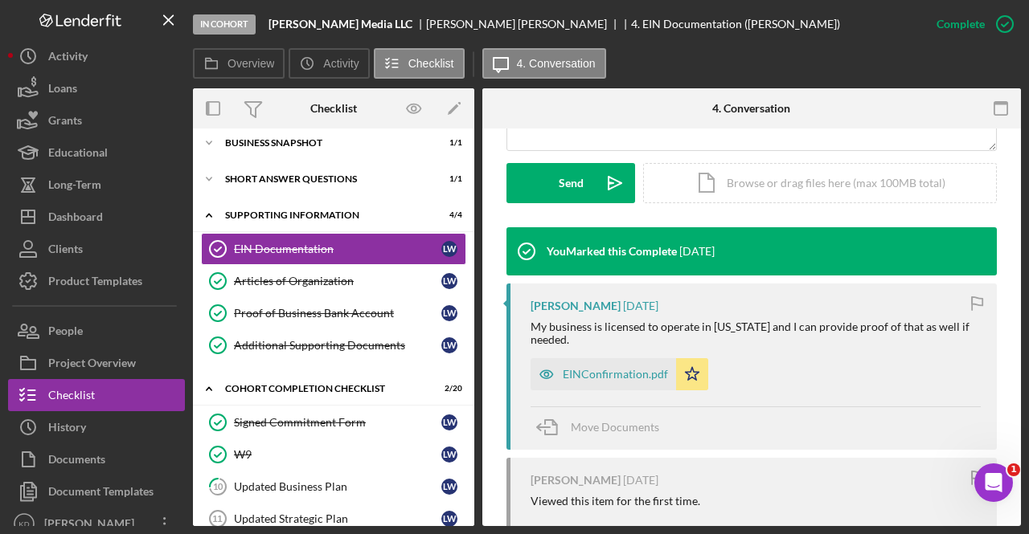
scroll to position [500, 0]
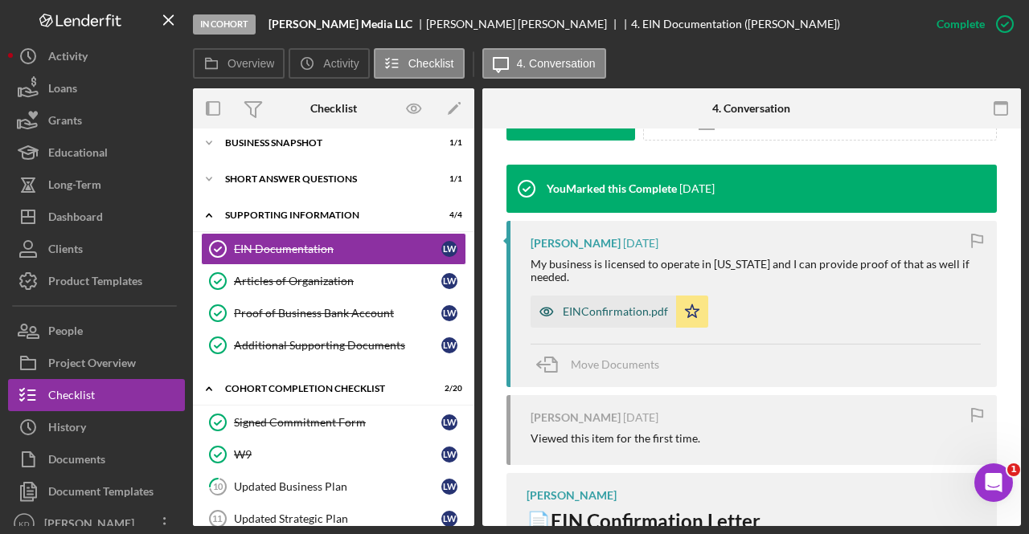
click at [605, 313] on div "EINConfirmation.pdf" at bounding box center [615, 311] width 105 height 13
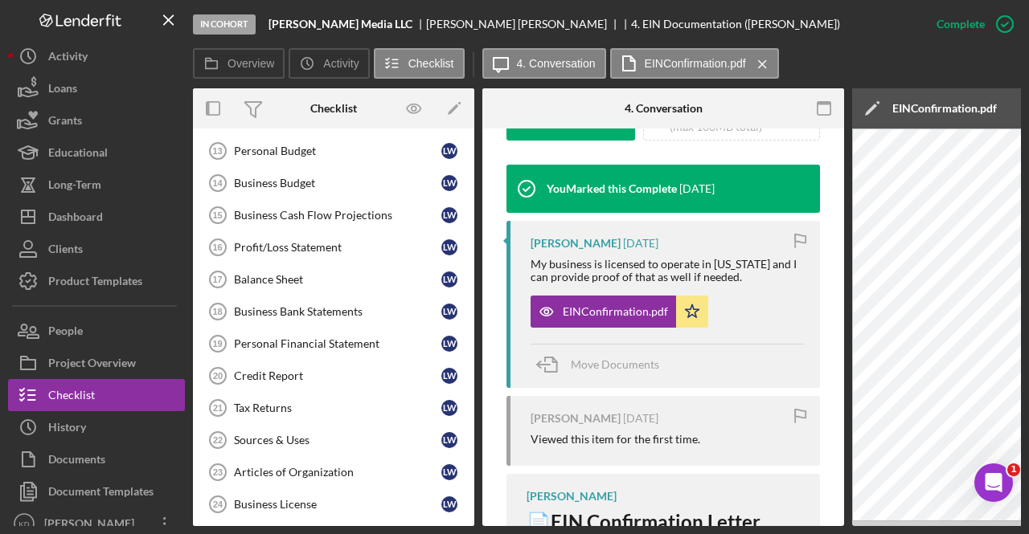
scroll to position [575, 0]
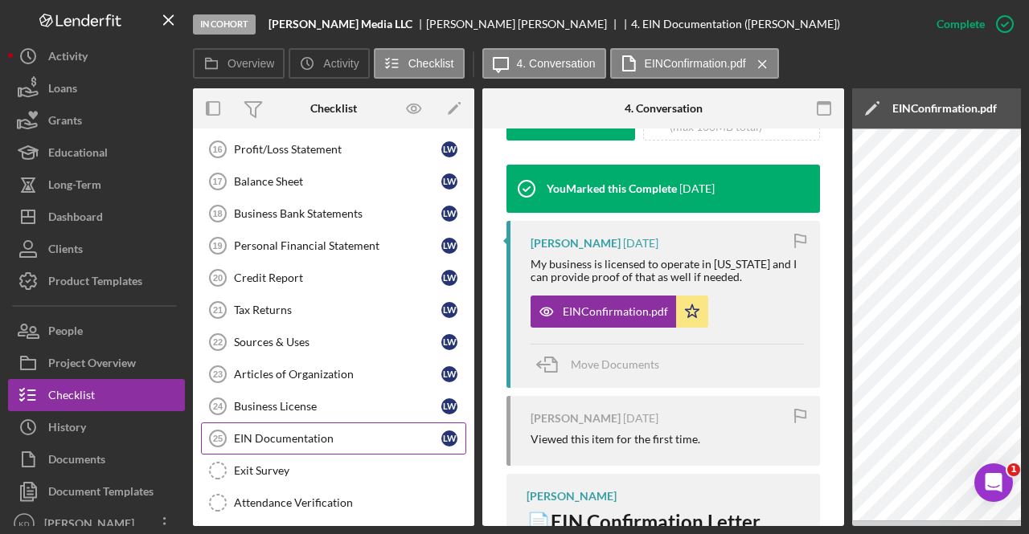
click at [275, 432] on div "EIN Documentation" at bounding box center [337, 438] width 207 height 13
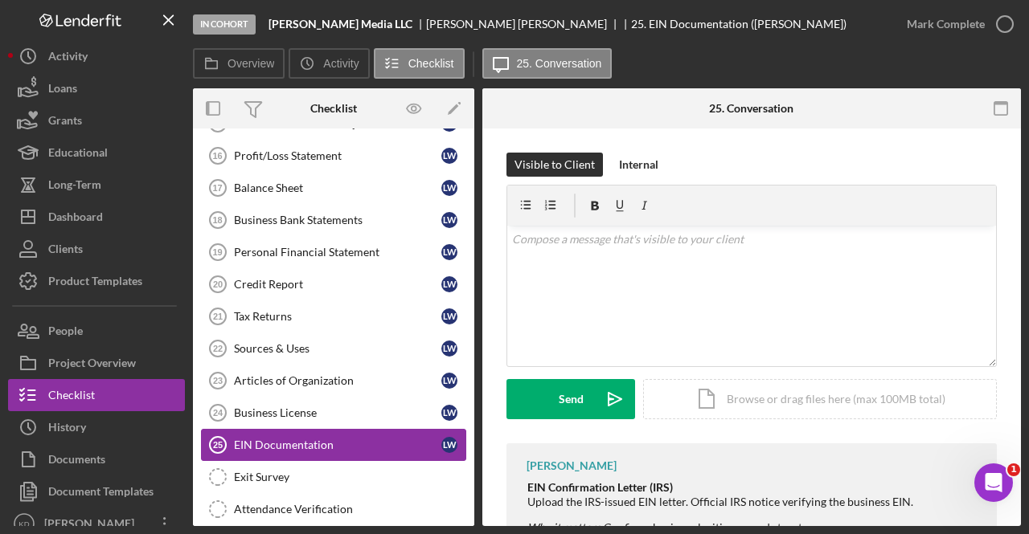
scroll to position [571, 0]
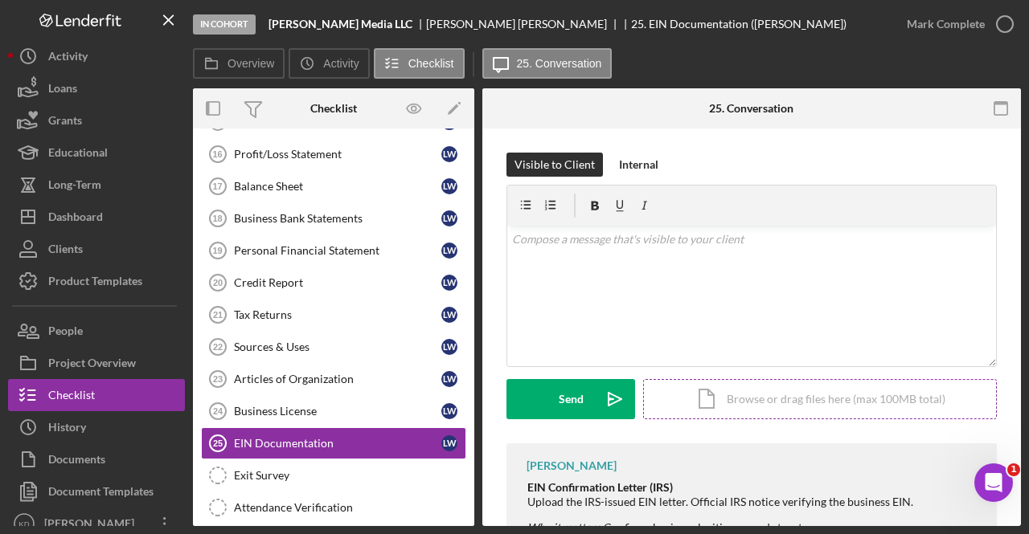
click at [745, 403] on div "Icon/Document Browse or drag files here (max 100MB total) Tap to choose files o…" at bounding box center [820, 399] width 354 height 40
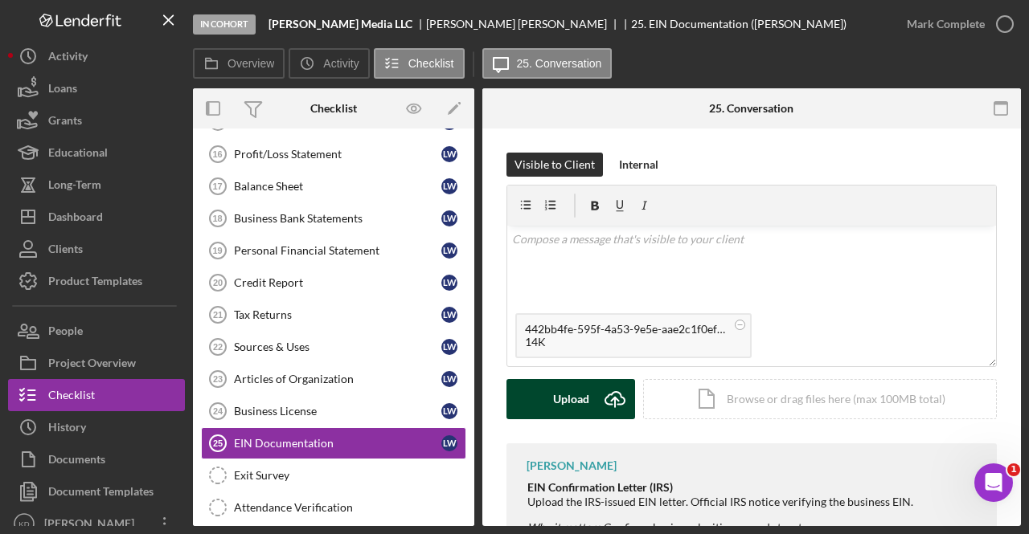
click at [589, 404] on button "Upload Icon/Upload" at bounding box center [570, 399] width 129 height 40
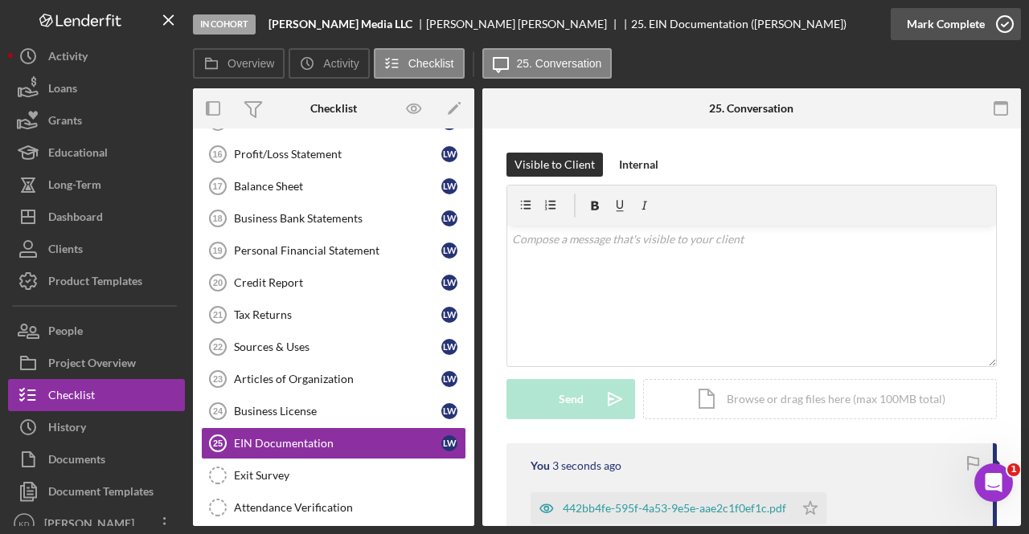
click at [1004, 15] on icon "button" at bounding box center [1004, 24] width 40 height 40
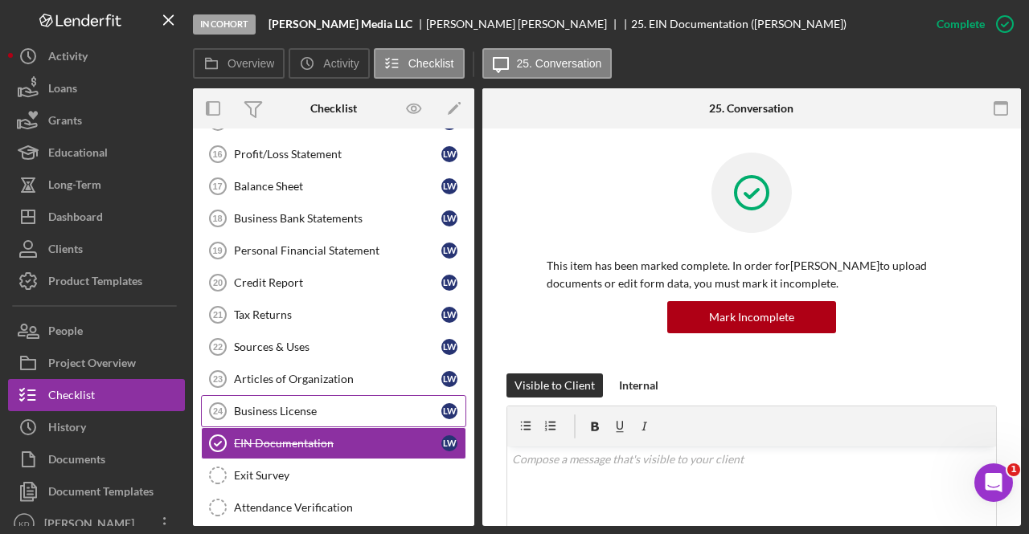
click at [264, 408] on link "Business License 24 Business License [PERSON_NAME]" at bounding box center [333, 411] width 265 height 32
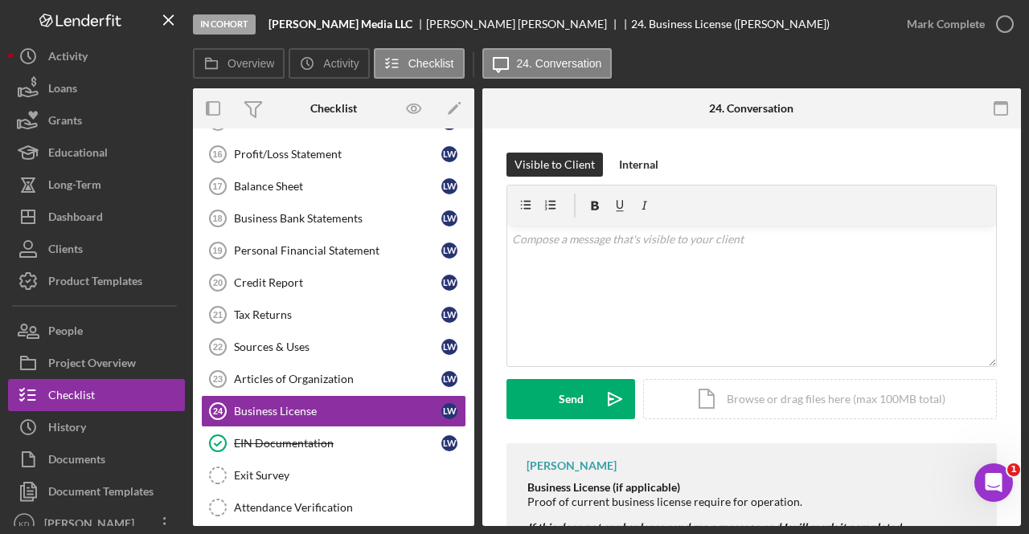
scroll to position [60, 0]
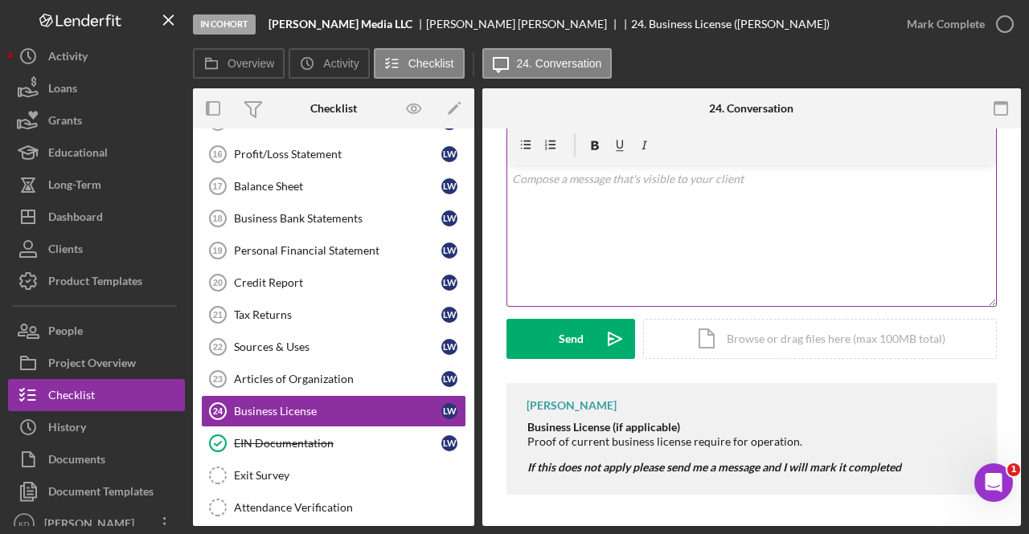
click at [696, 244] on div "v Color teal Color pink Remove color Add row above Add row below Add column bef…" at bounding box center [751, 236] width 489 height 141
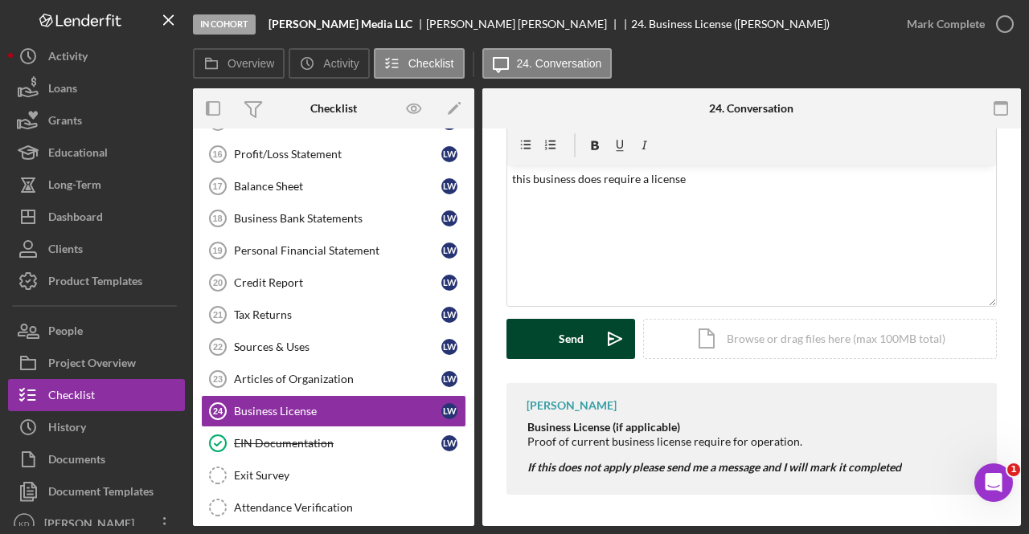
click at [572, 344] on div "Send" at bounding box center [570, 339] width 25 height 40
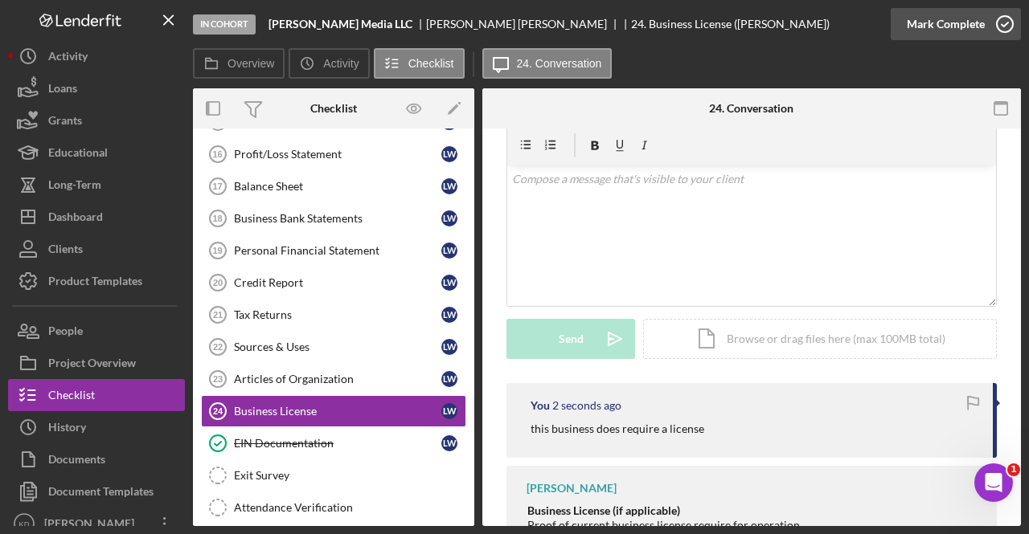
drag, startPoint x: 572, startPoint y: 344, endPoint x: 984, endPoint y: 29, distance: 518.2
click at [984, 29] on button "Mark Complete" at bounding box center [955, 24] width 130 height 32
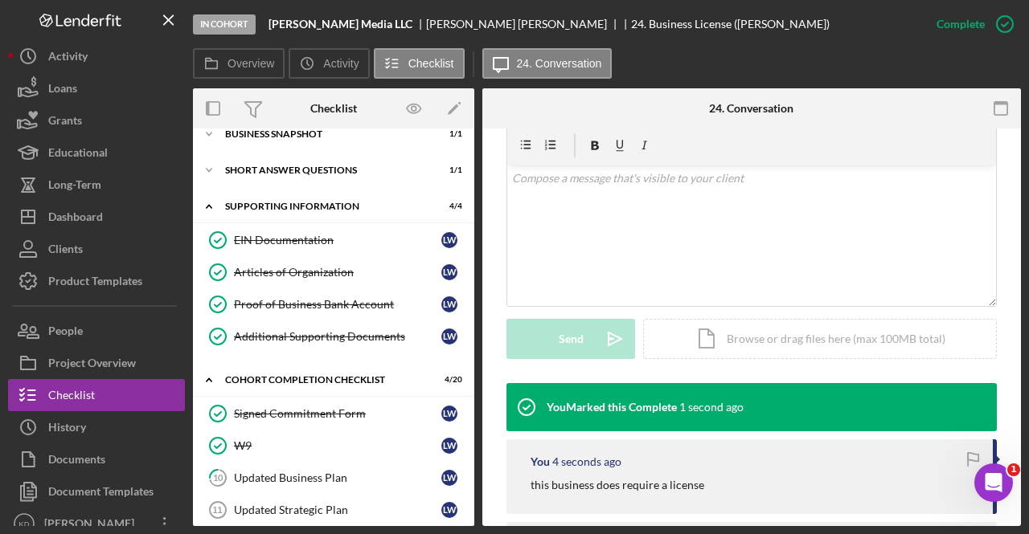
scroll to position [0, 0]
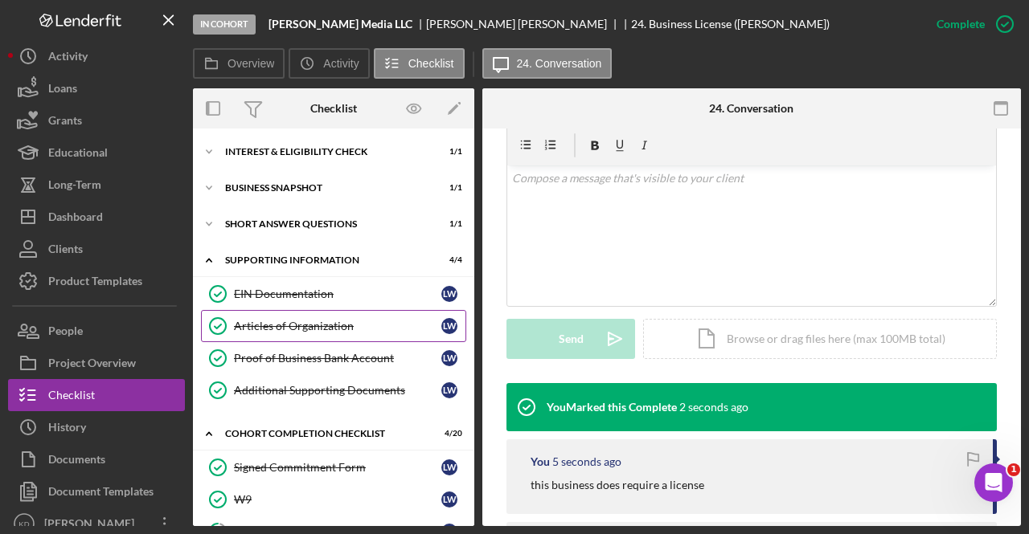
click at [274, 330] on div "Articles of Organization" at bounding box center [337, 326] width 207 height 13
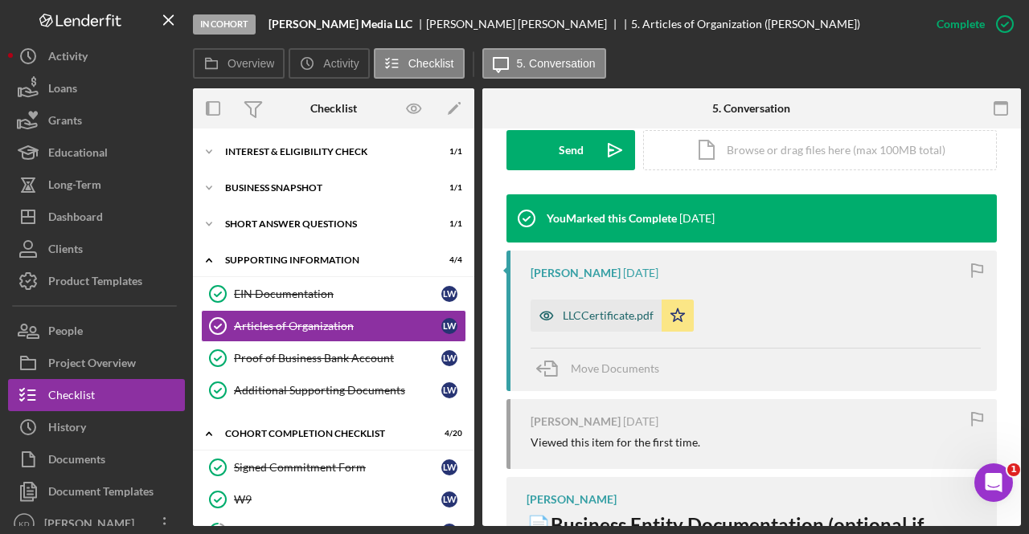
click at [580, 317] on div "LLCCertificate.pdf" at bounding box center [608, 315] width 91 height 13
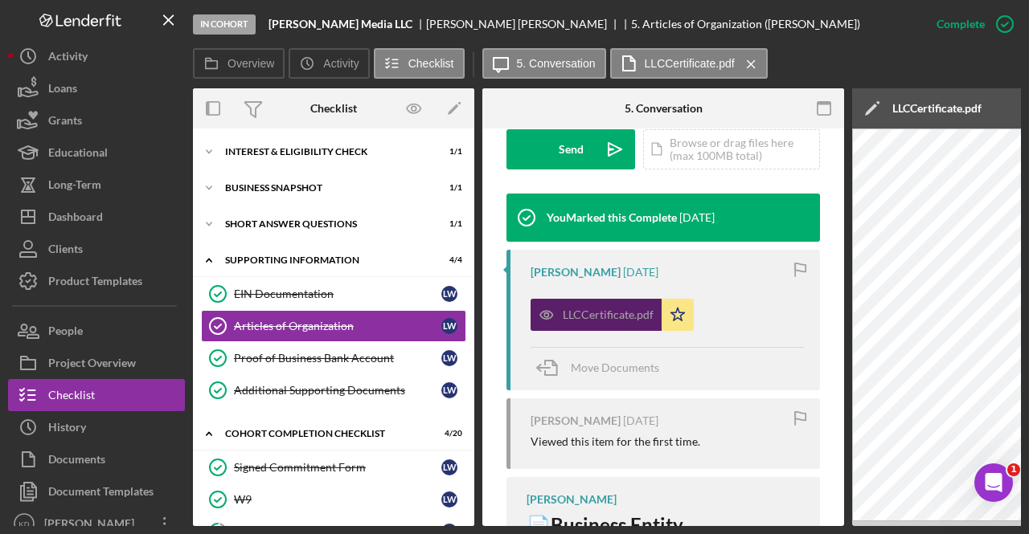
scroll to position [575, 0]
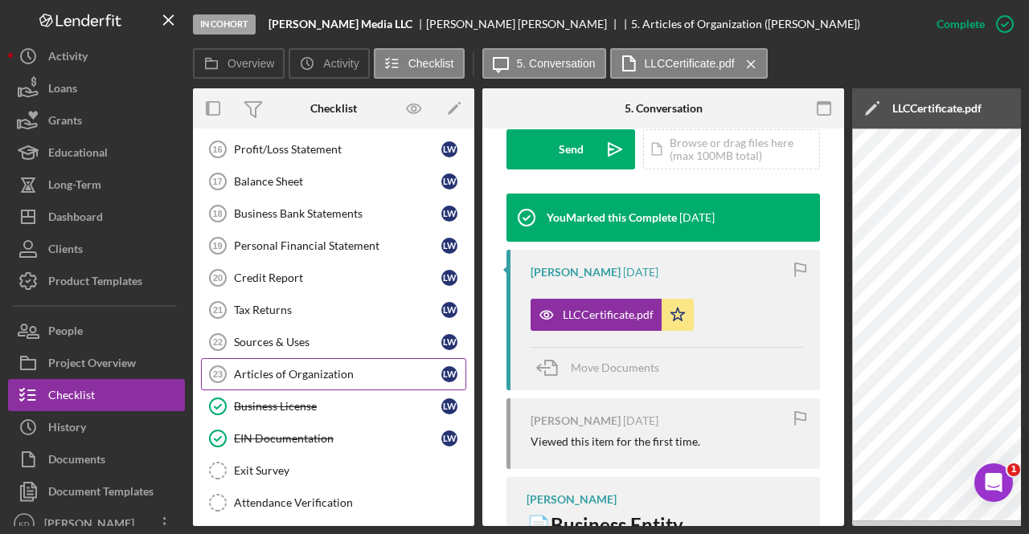
click at [264, 368] on div "Articles of Organization" at bounding box center [337, 374] width 207 height 13
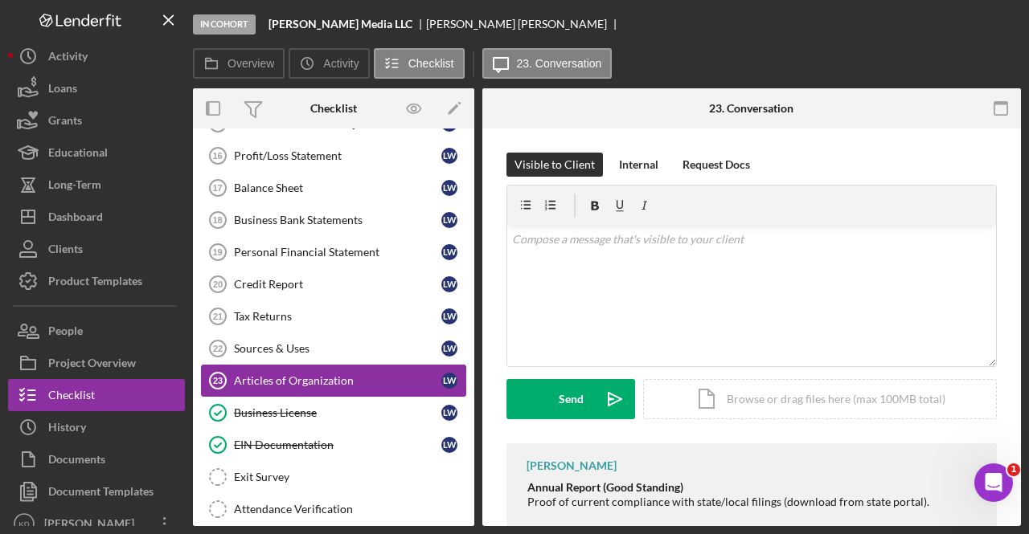
scroll to position [571, 0]
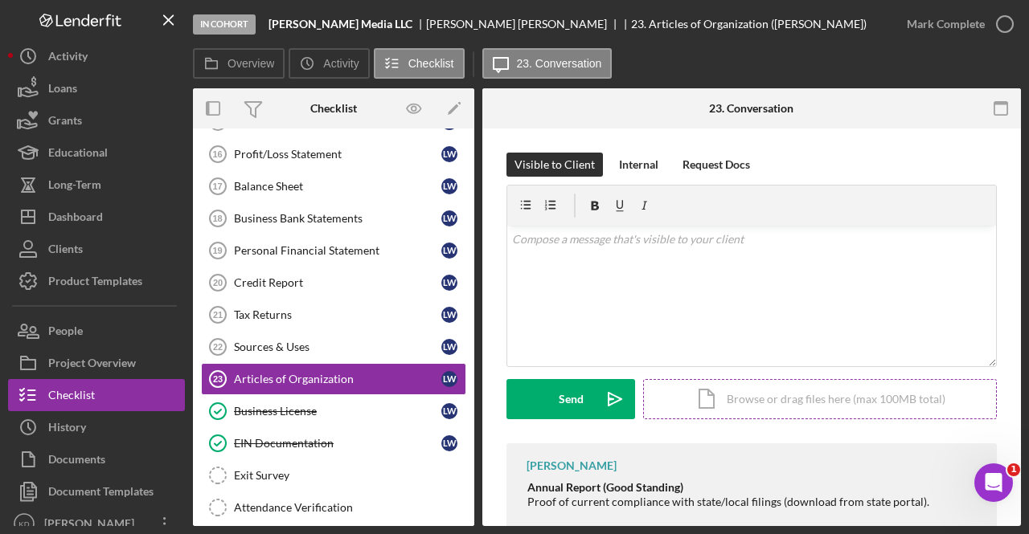
click at [757, 403] on div "Icon/Document Browse or drag files here (max 100MB total) Tap to choose files o…" at bounding box center [820, 399] width 354 height 40
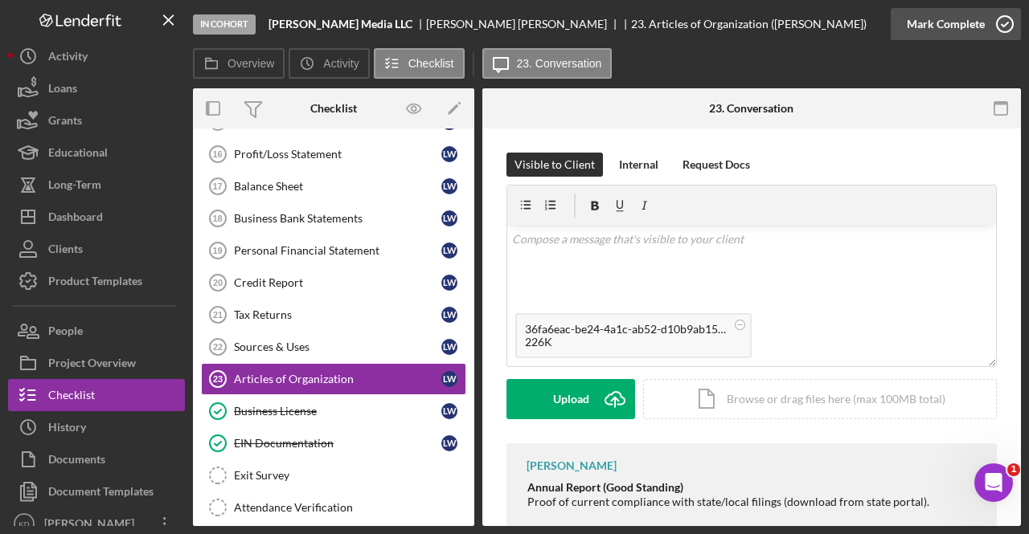
click at [1000, 20] on icon "button" at bounding box center [1004, 24] width 40 height 40
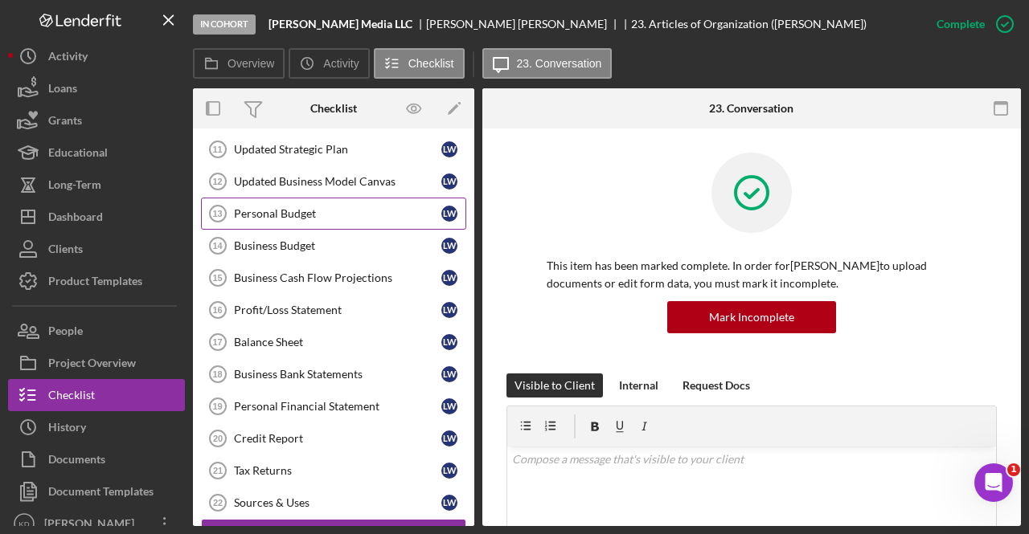
scroll to position [419, 0]
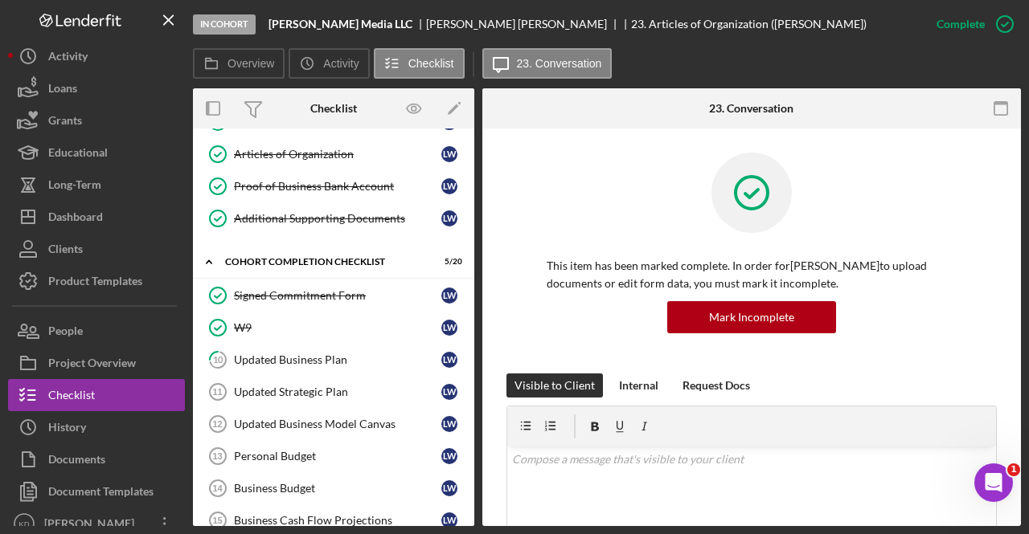
click at [337, 399] on link "Updated Strategic Plan 11 Updated Strategic Plan [PERSON_NAME]" at bounding box center [333, 392] width 265 height 32
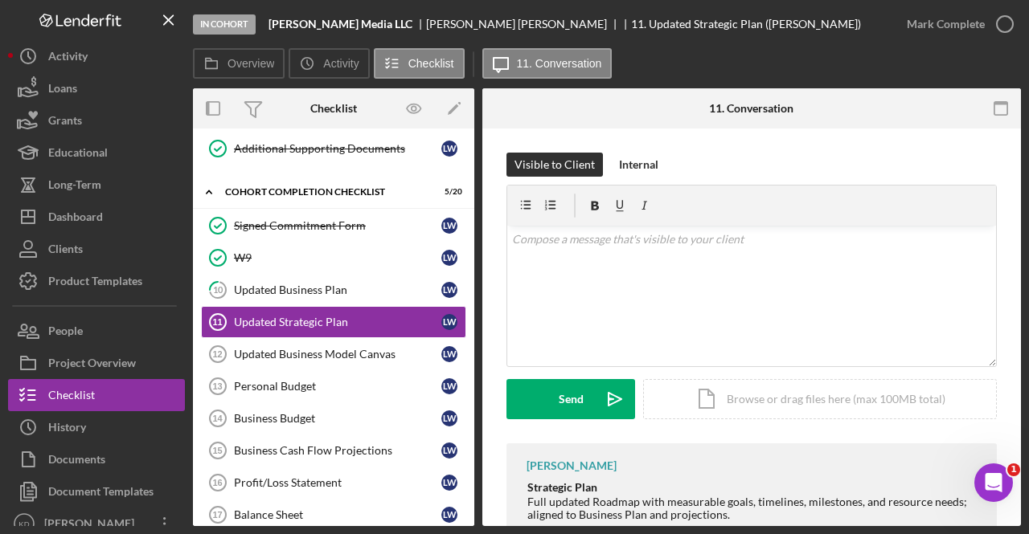
scroll to position [231, 0]
